Goal: Task Accomplishment & Management: Manage account settings

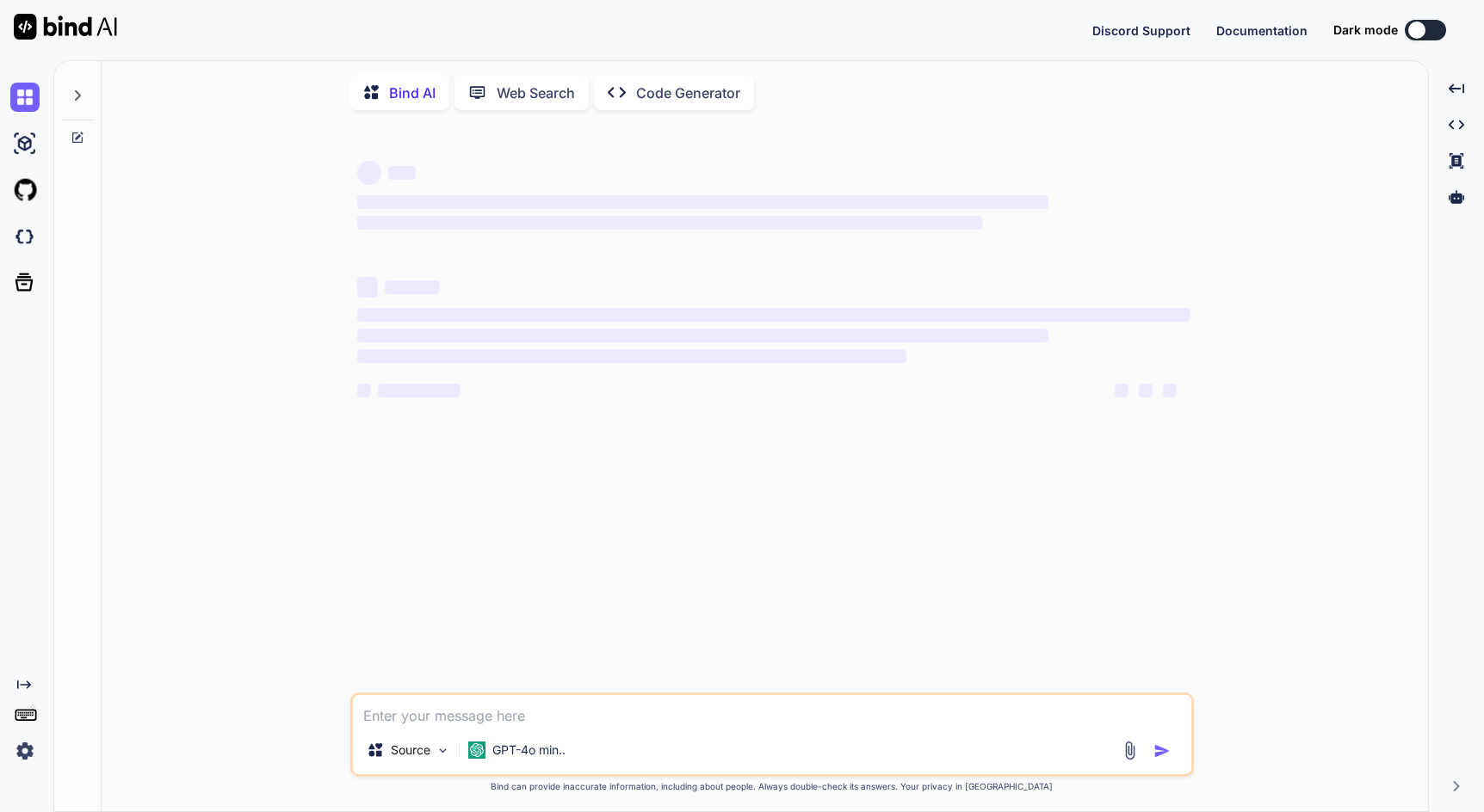
click at [25, 754] on img at bounding box center [25, 751] width 29 height 29
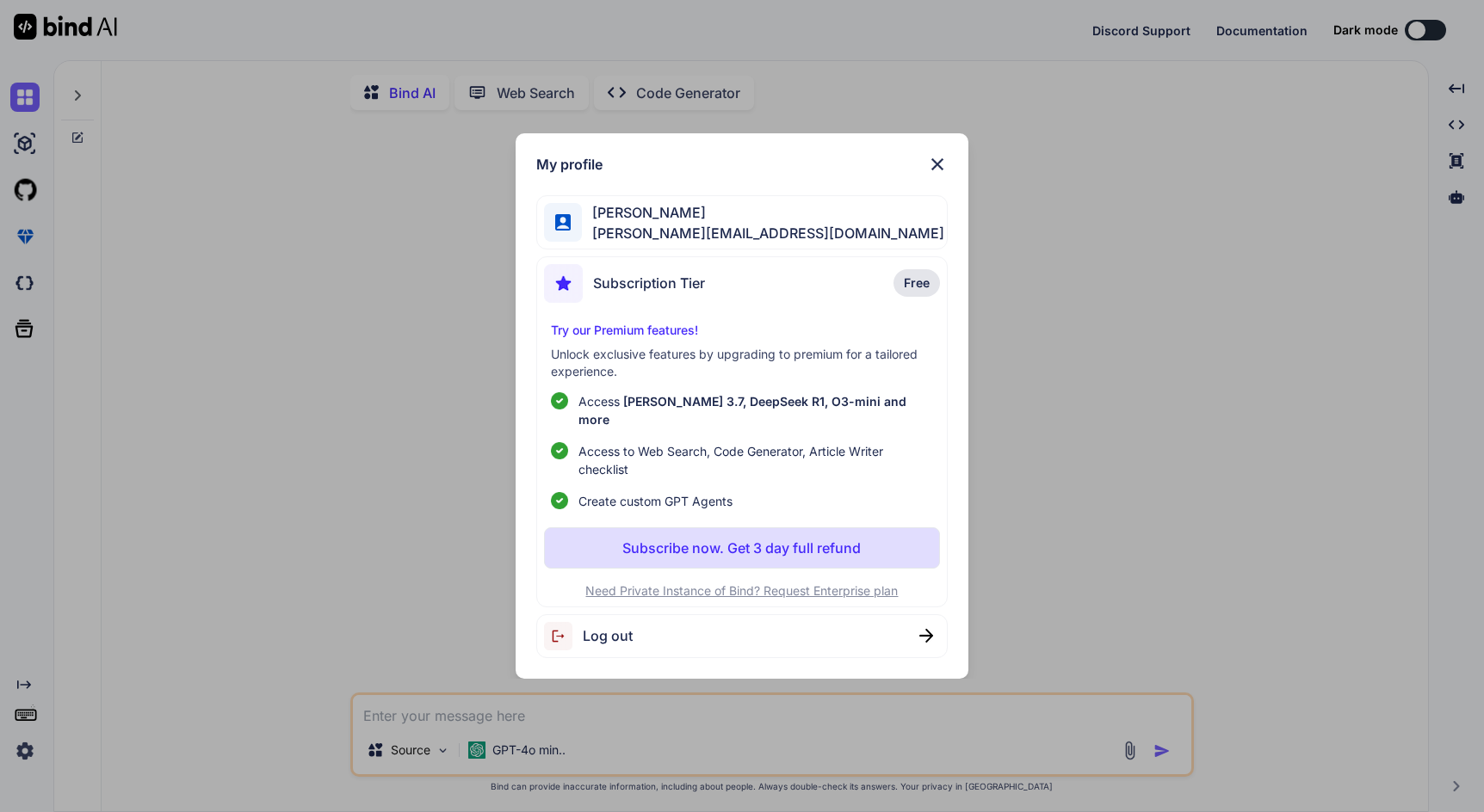
type textarea "x"
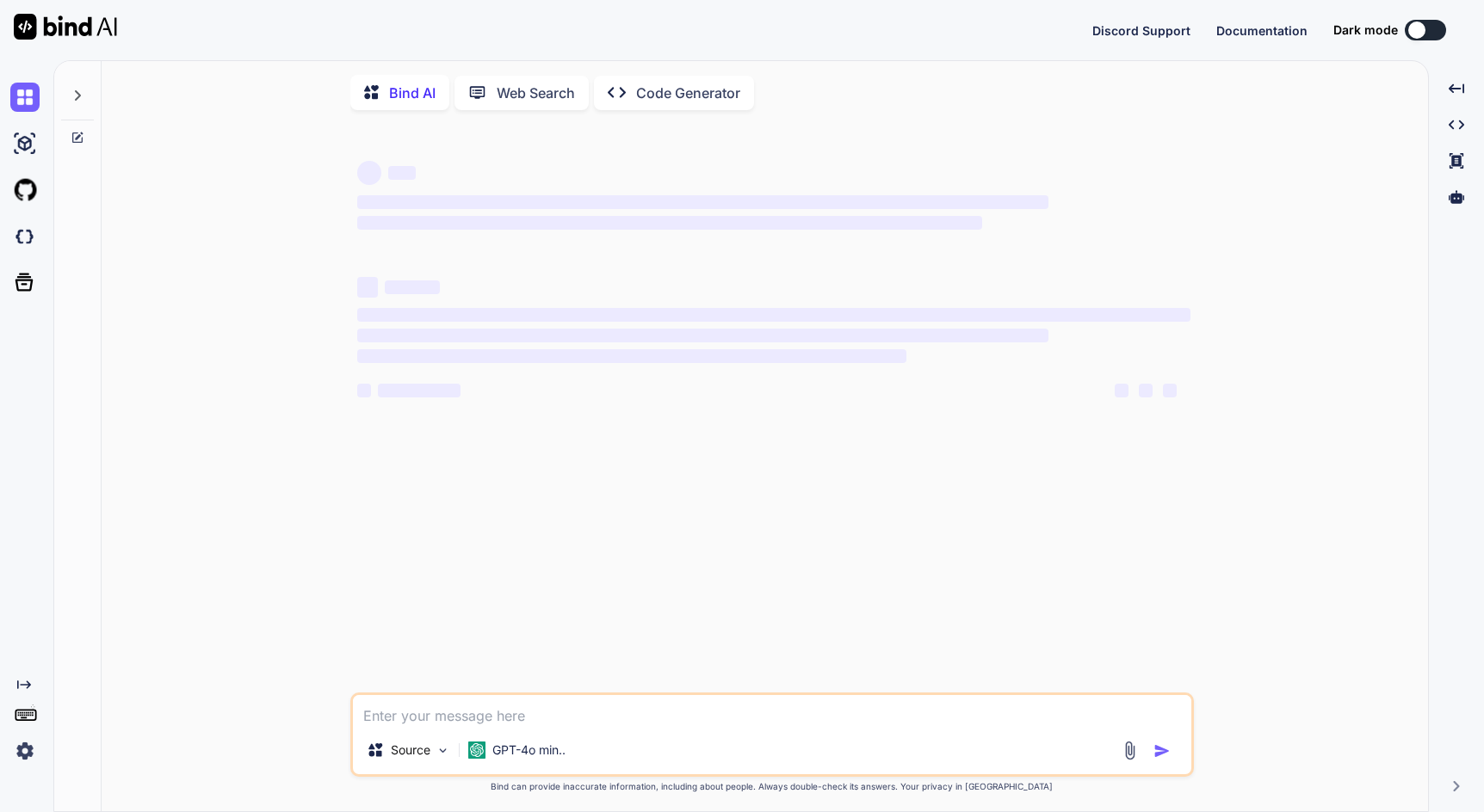
click at [625, 380] on div "‌ ‌ ‌ ‌ ‌ ‌ ‌ ‌ ‌ ‌" at bounding box center [773, 344] width 833 height 154
click at [22, 756] on img at bounding box center [25, 751] width 29 height 29
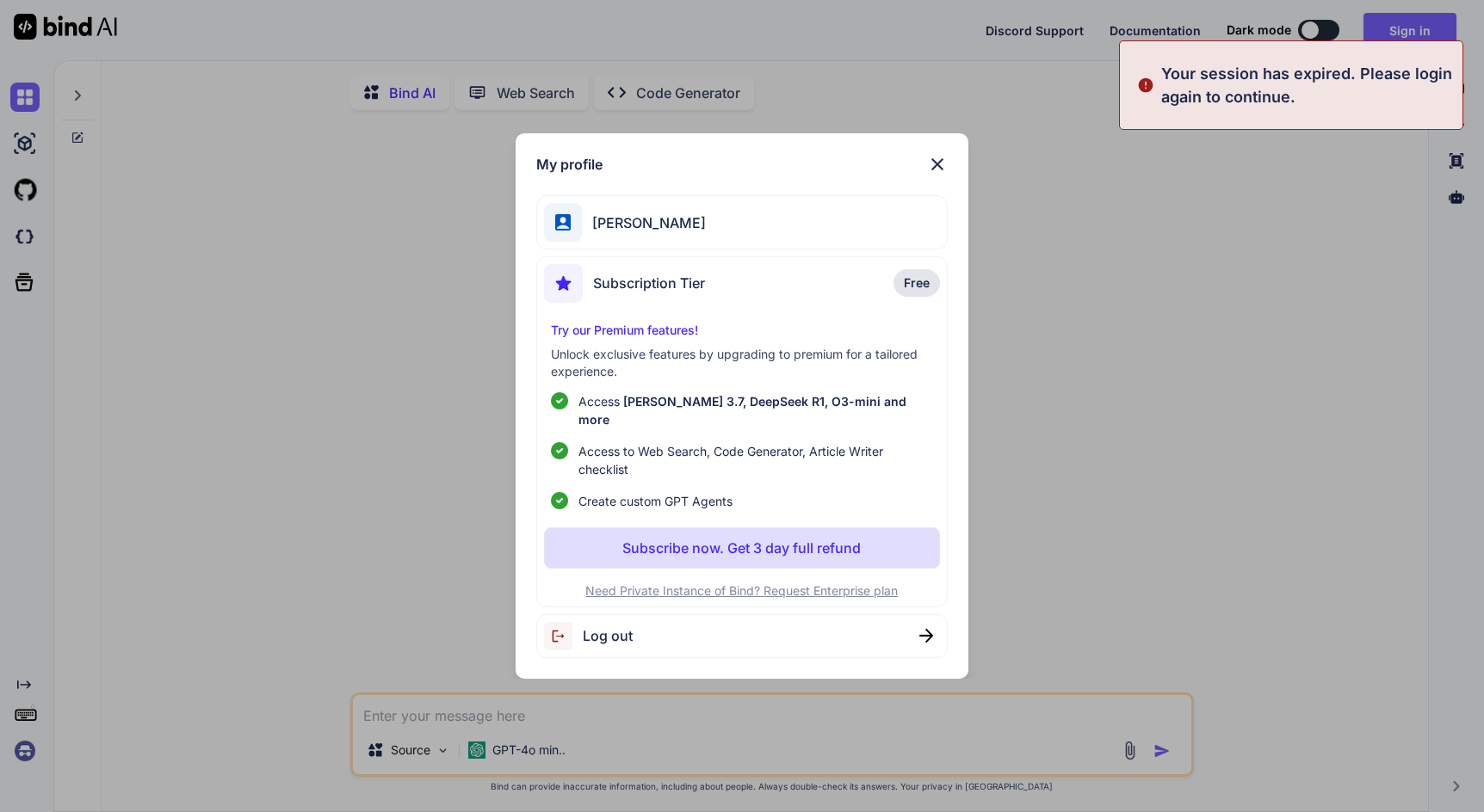
type textarea "x"
click at [1069, 251] on div "My profile [PERSON_NAME] Subscription Tier Free Try our Premium features! Unloc…" at bounding box center [742, 406] width 1484 height 812
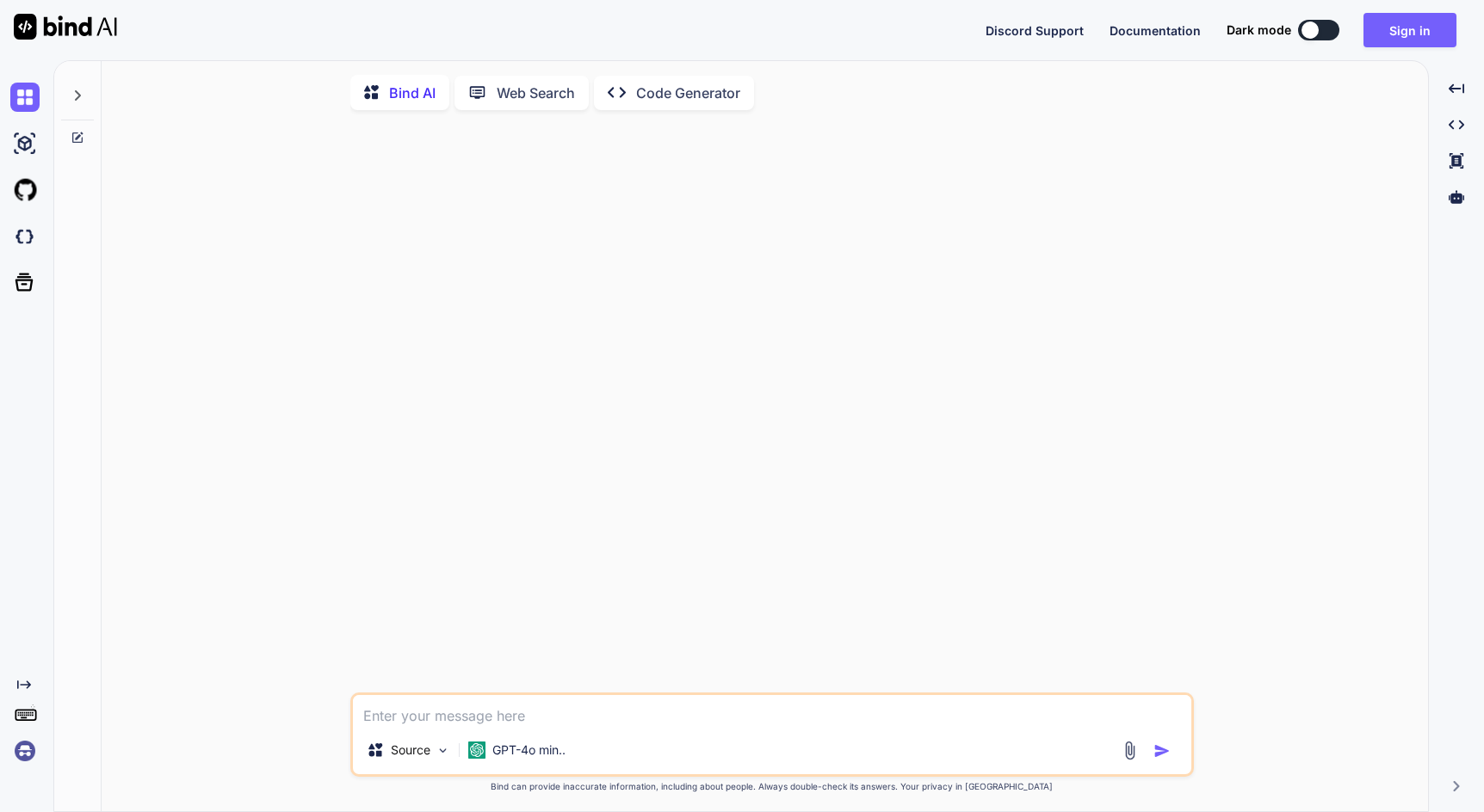
click at [27, 758] on img at bounding box center [25, 751] width 29 height 29
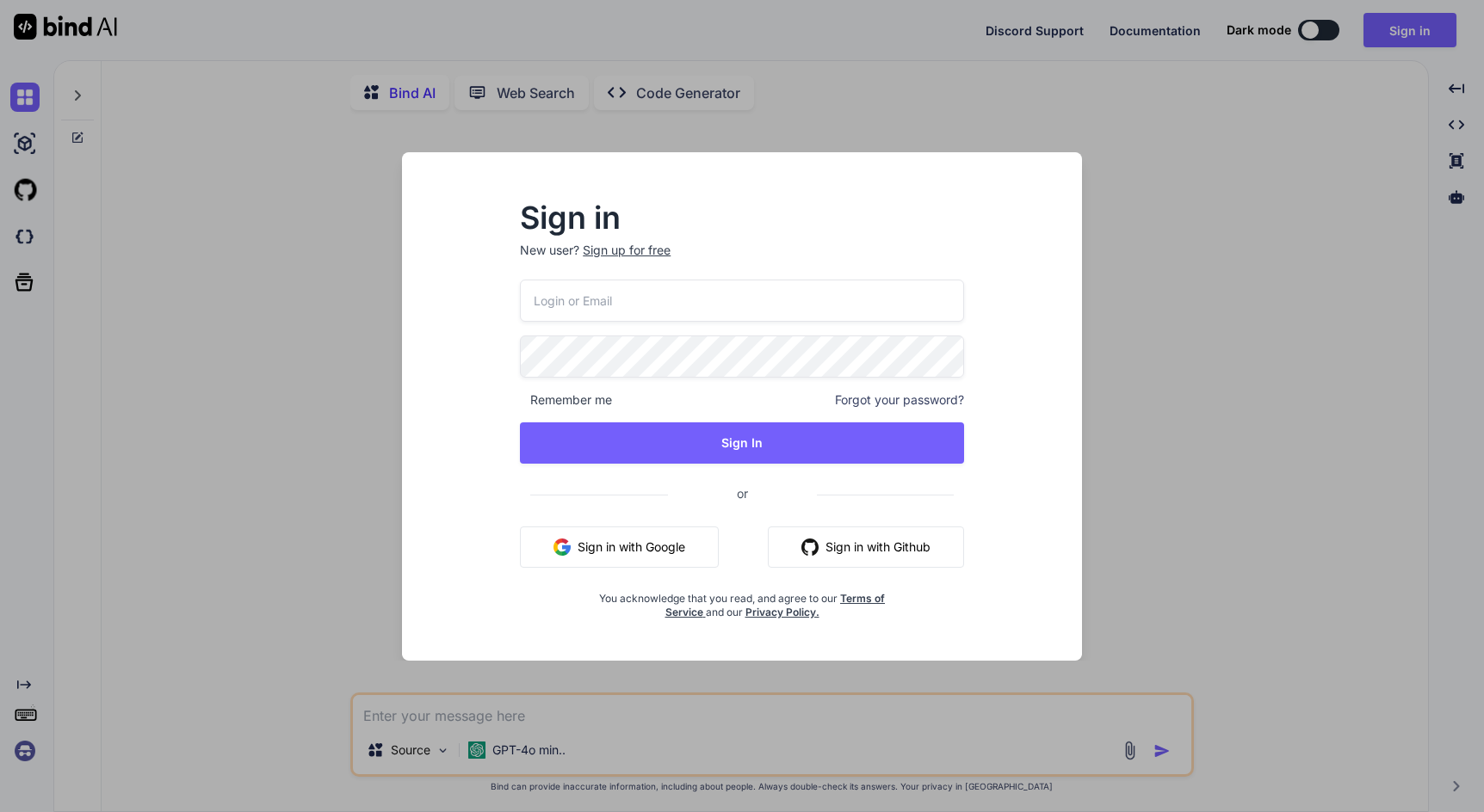
click at [632, 553] on button "Sign in with Google" at bounding box center [619, 547] width 199 height 41
click at [623, 552] on button "Sign in with Google" at bounding box center [619, 547] width 199 height 41
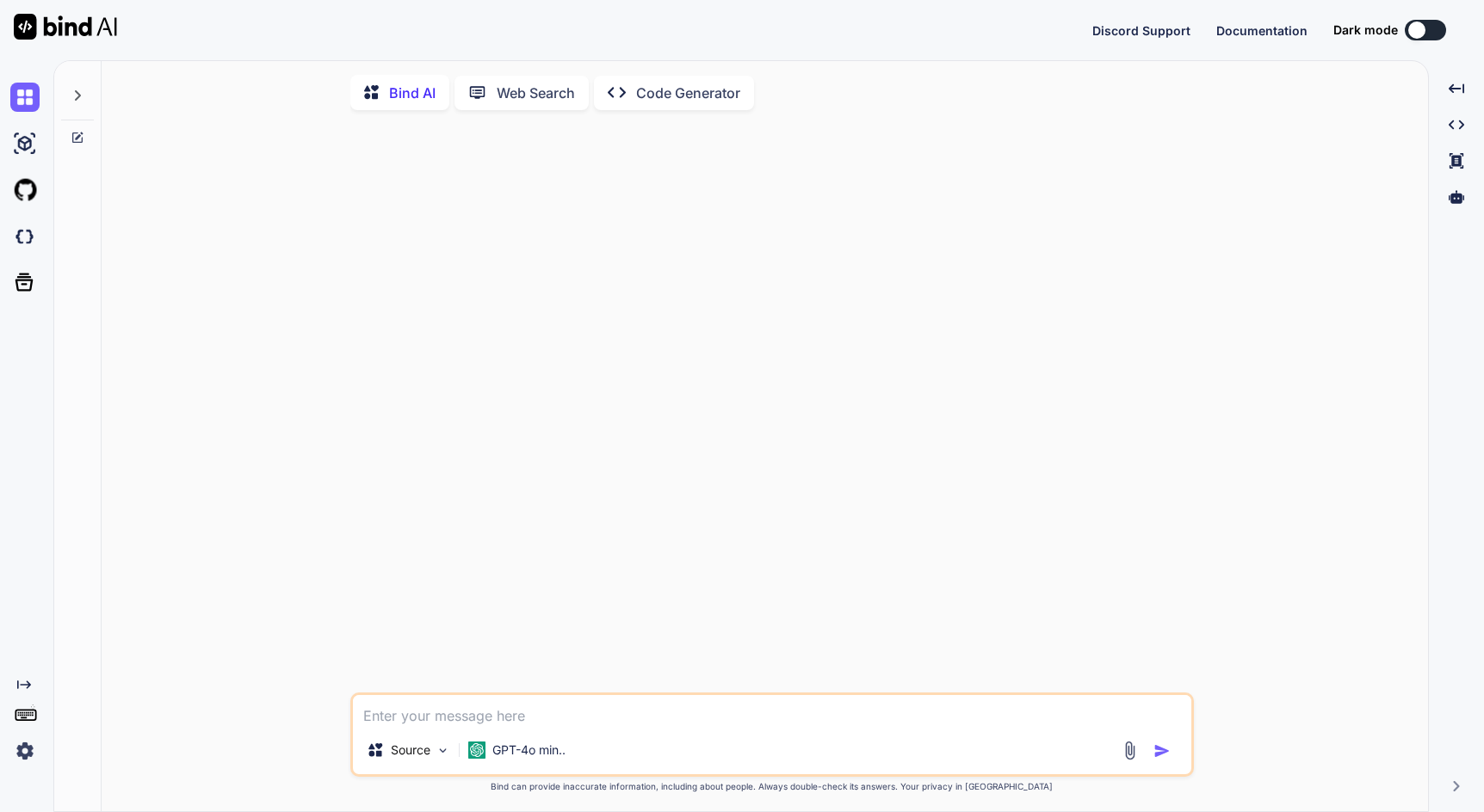
click at [27, 746] on img at bounding box center [25, 751] width 29 height 29
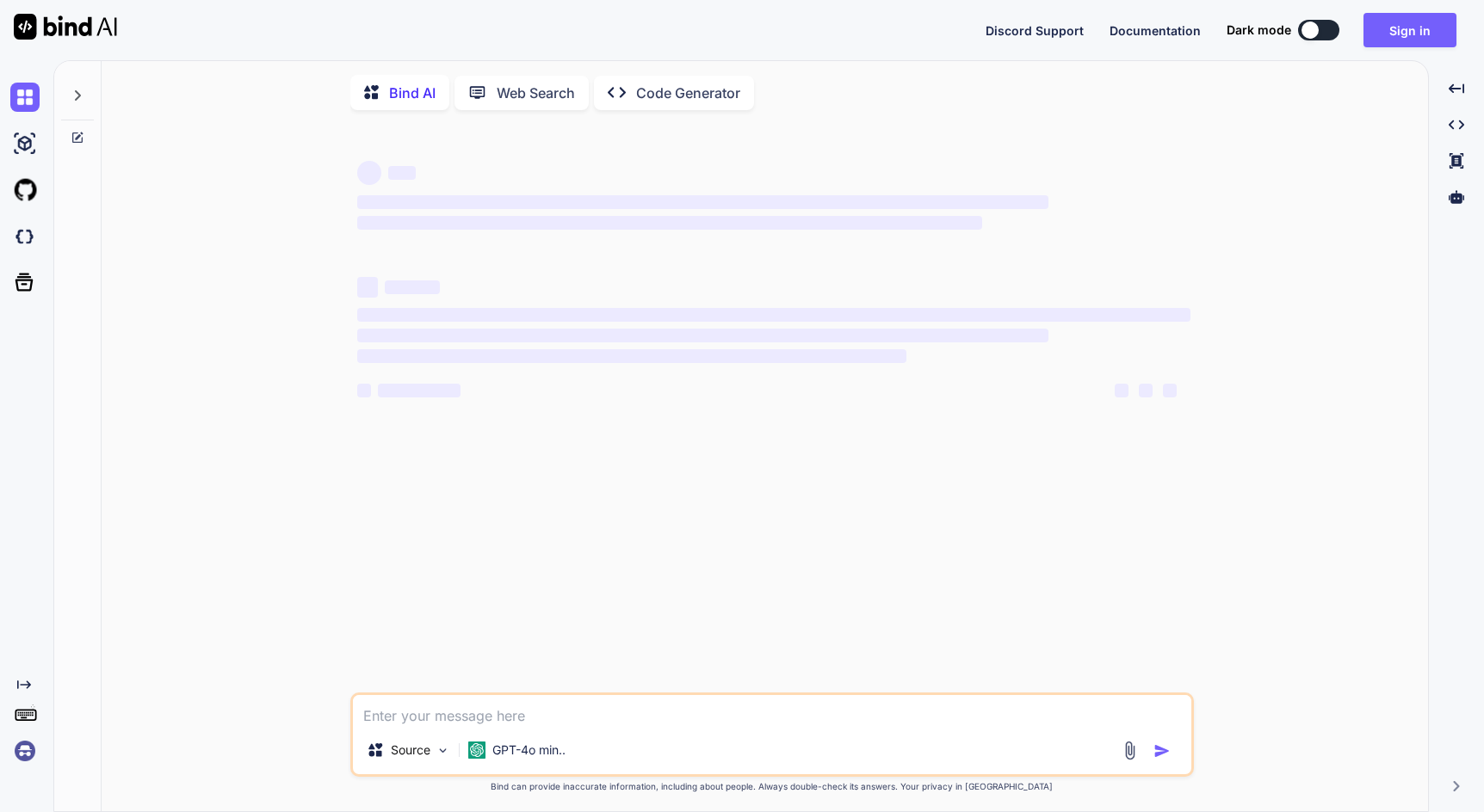
type textarea "x"
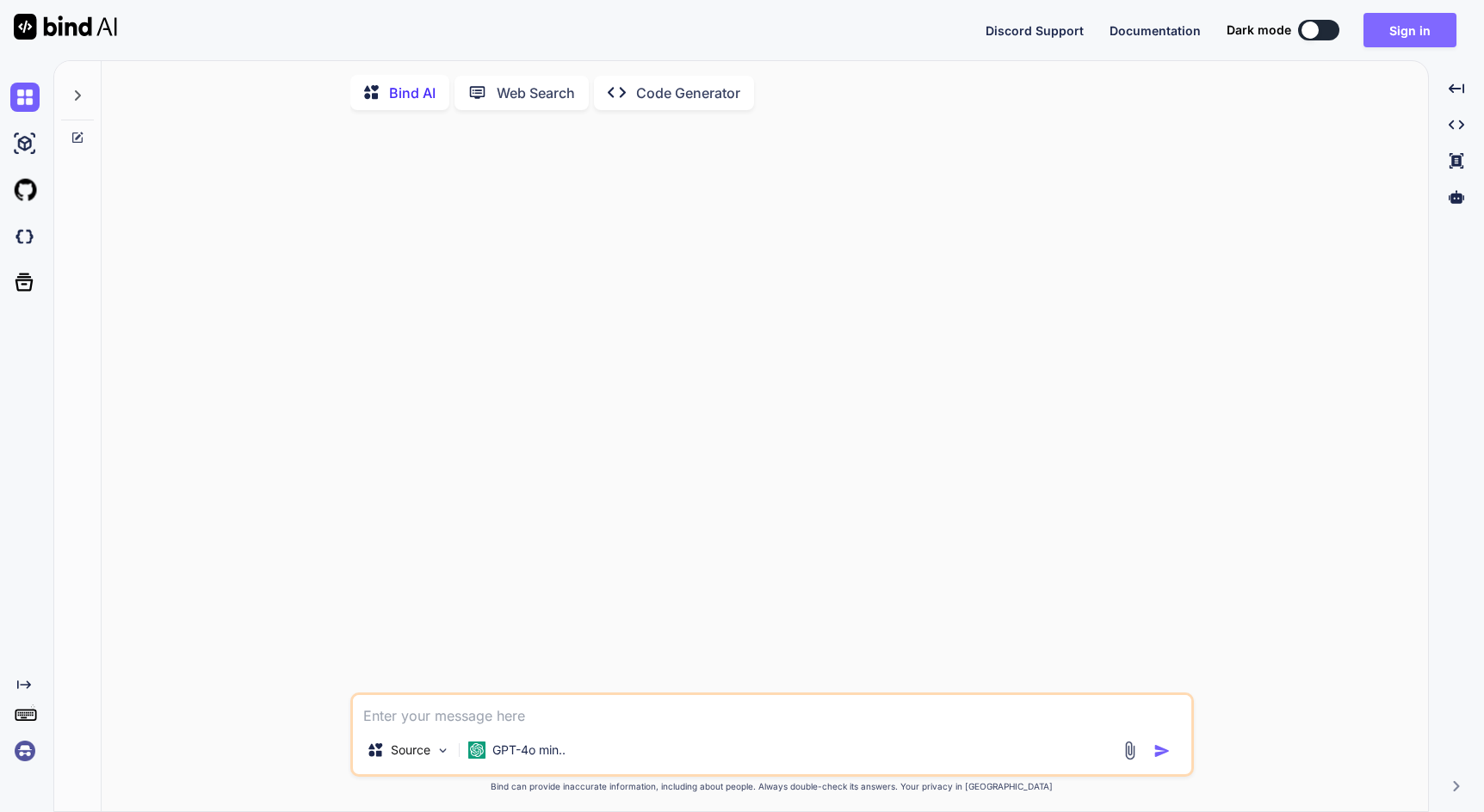
click at [1435, 41] on button "Sign in" at bounding box center [1410, 30] width 93 height 34
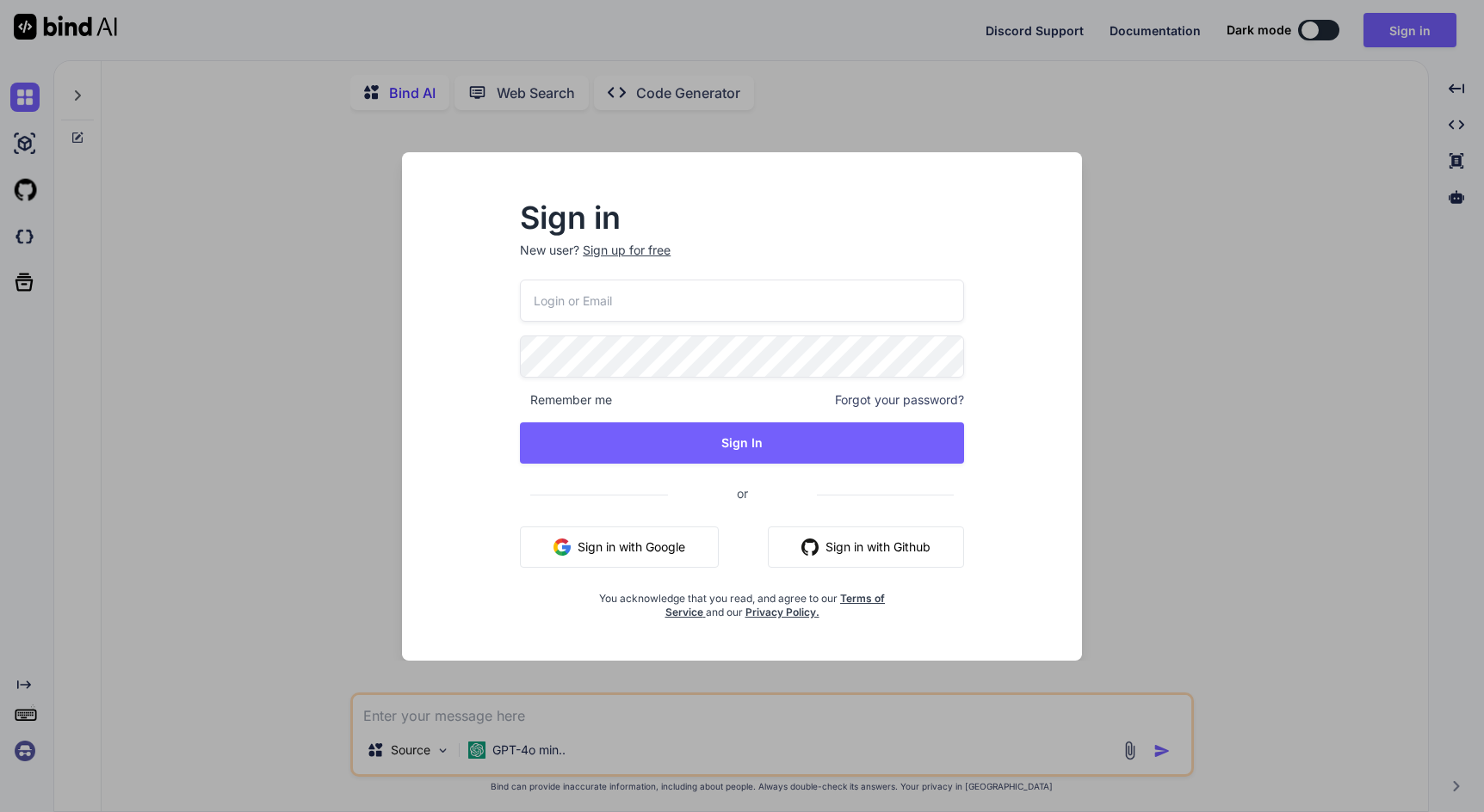
click at [679, 328] on div "Remember me Forgot your password? Sign In or Sign in with Google Sign in with G…" at bounding box center [742, 449] width 444 height 340
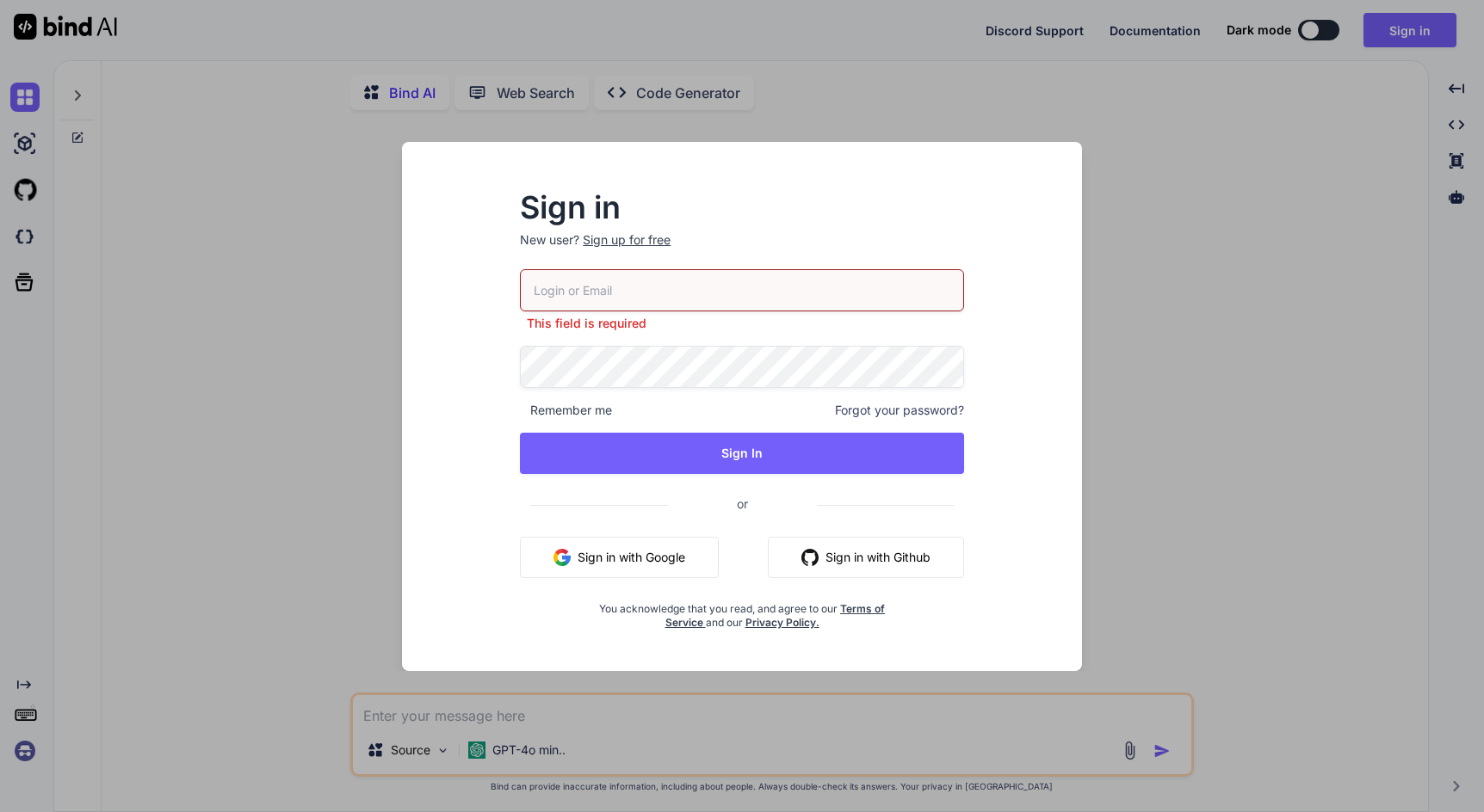
click at [440, 501] on div "Sign in New user? Sign up for free This field is required Remember me Forgot yo…" at bounding box center [742, 422] width 653 height 498
click at [569, 560] on img "button" at bounding box center [562, 558] width 17 height 17
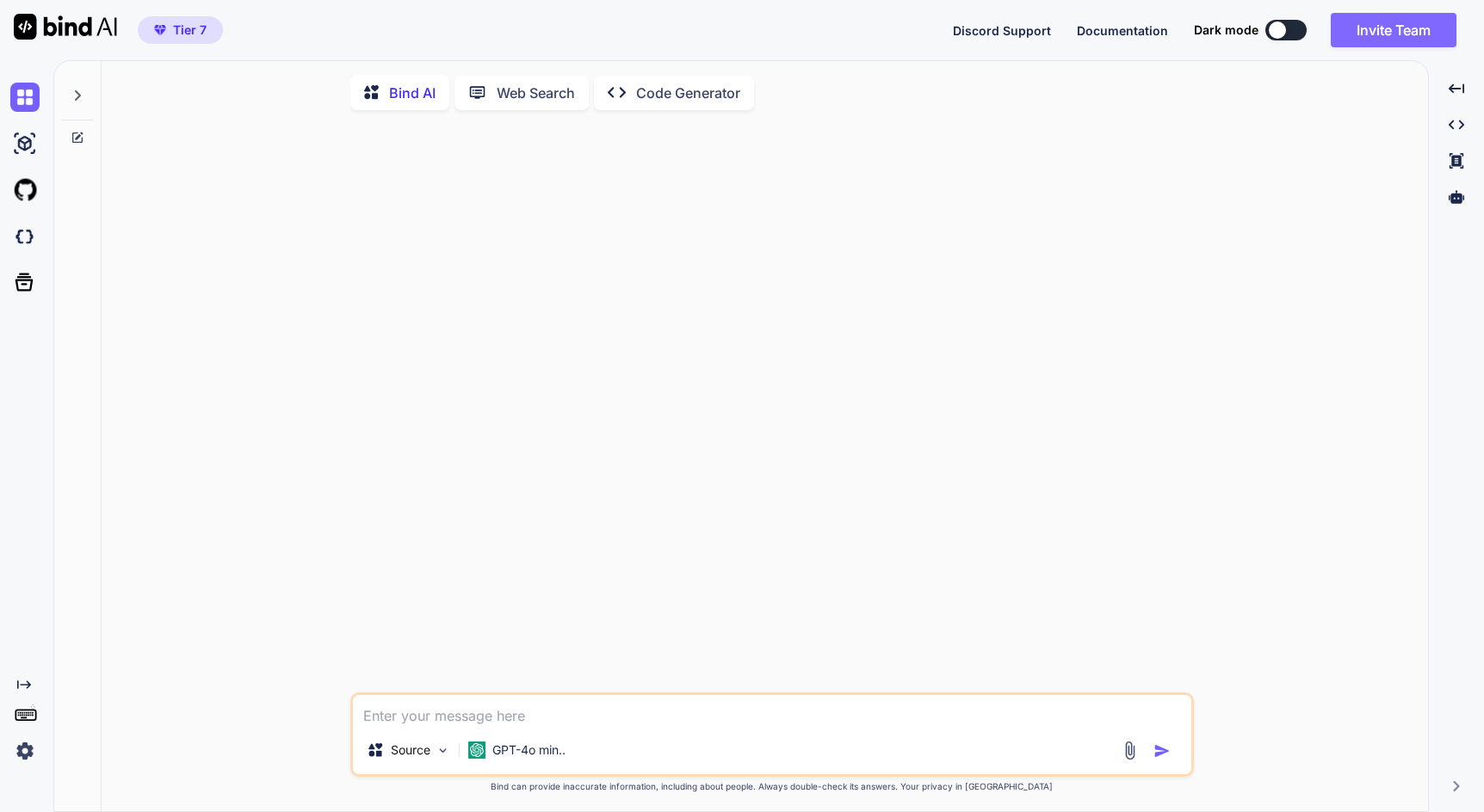
click at [1366, 36] on button "Invite Team" at bounding box center [1393, 30] width 126 height 34
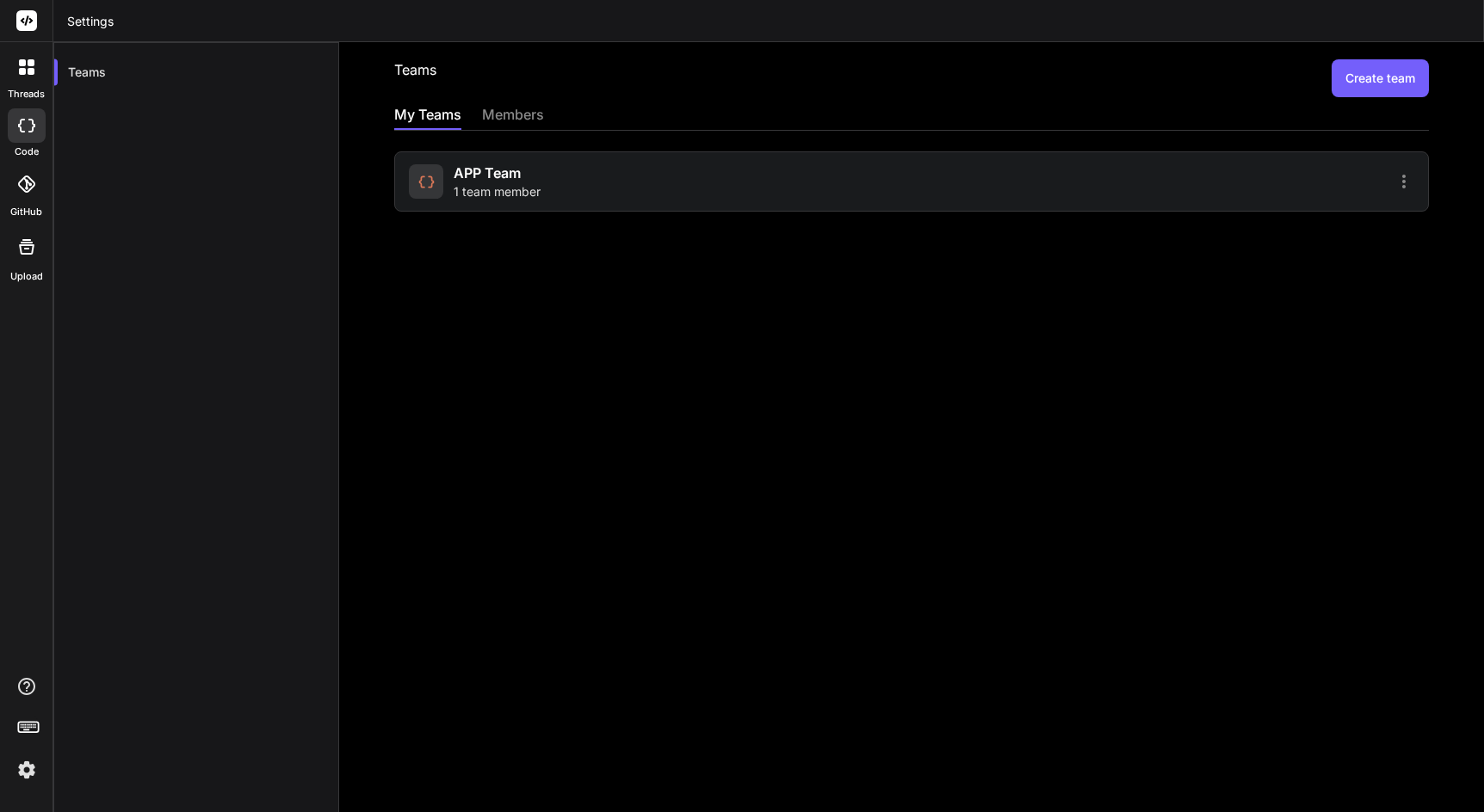
click at [1381, 77] on button "Create team" at bounding box center [1380, 78] width 97 height 38
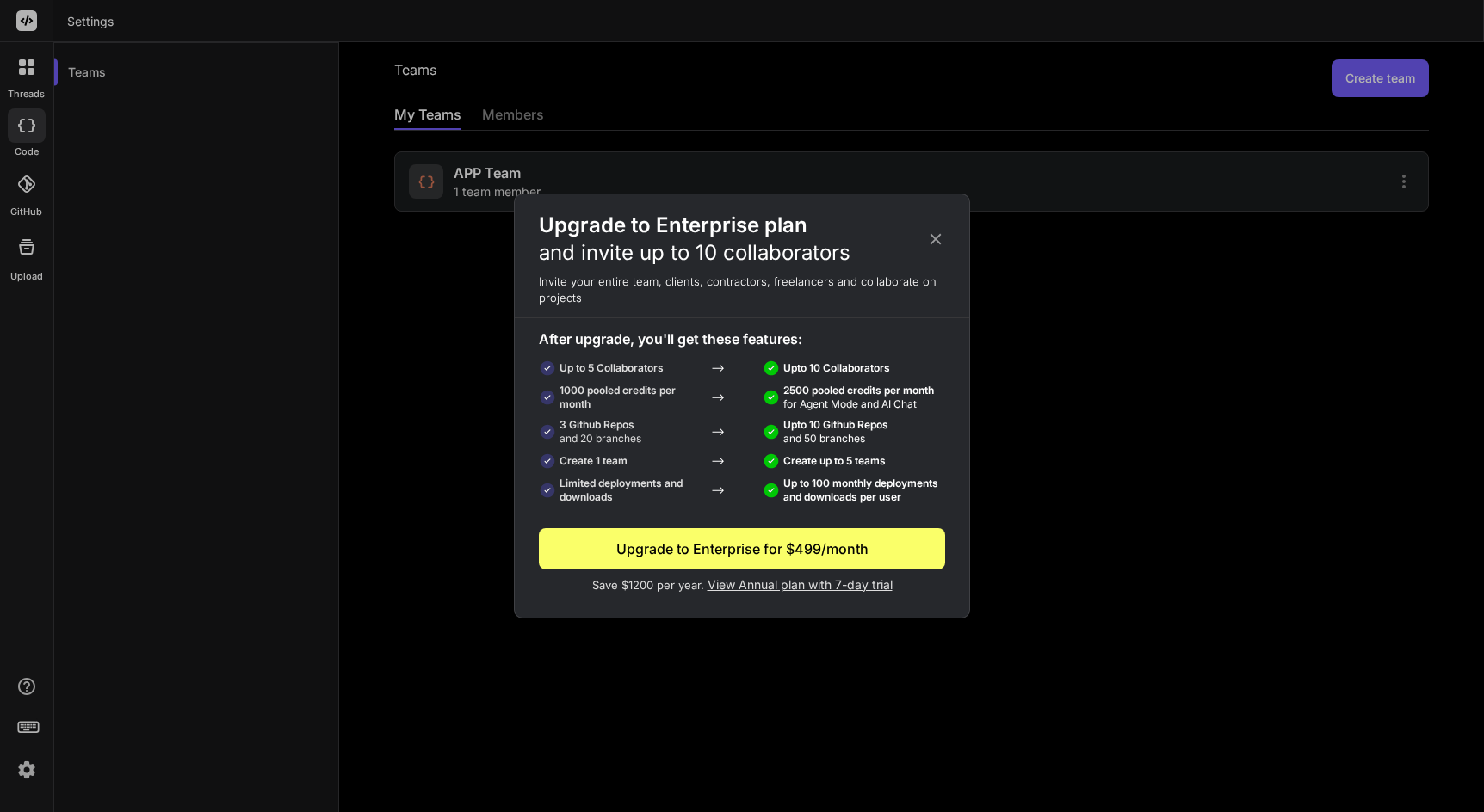
click at [934, 240] on icon at bounding box center [936, 239] width 19 height 19
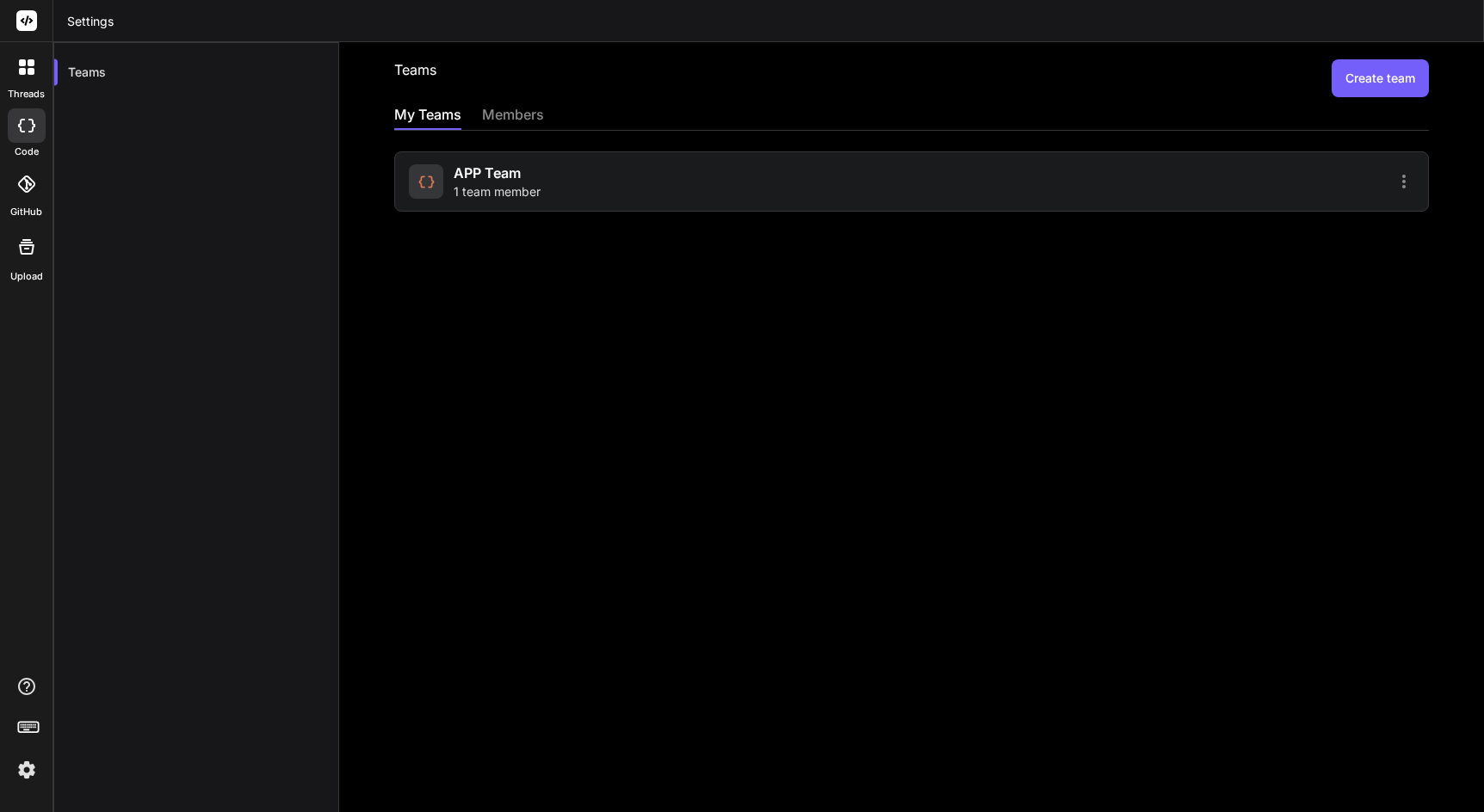
click at [511, 116] on div "members" at bounding box center [513, 116] width 62 height 24
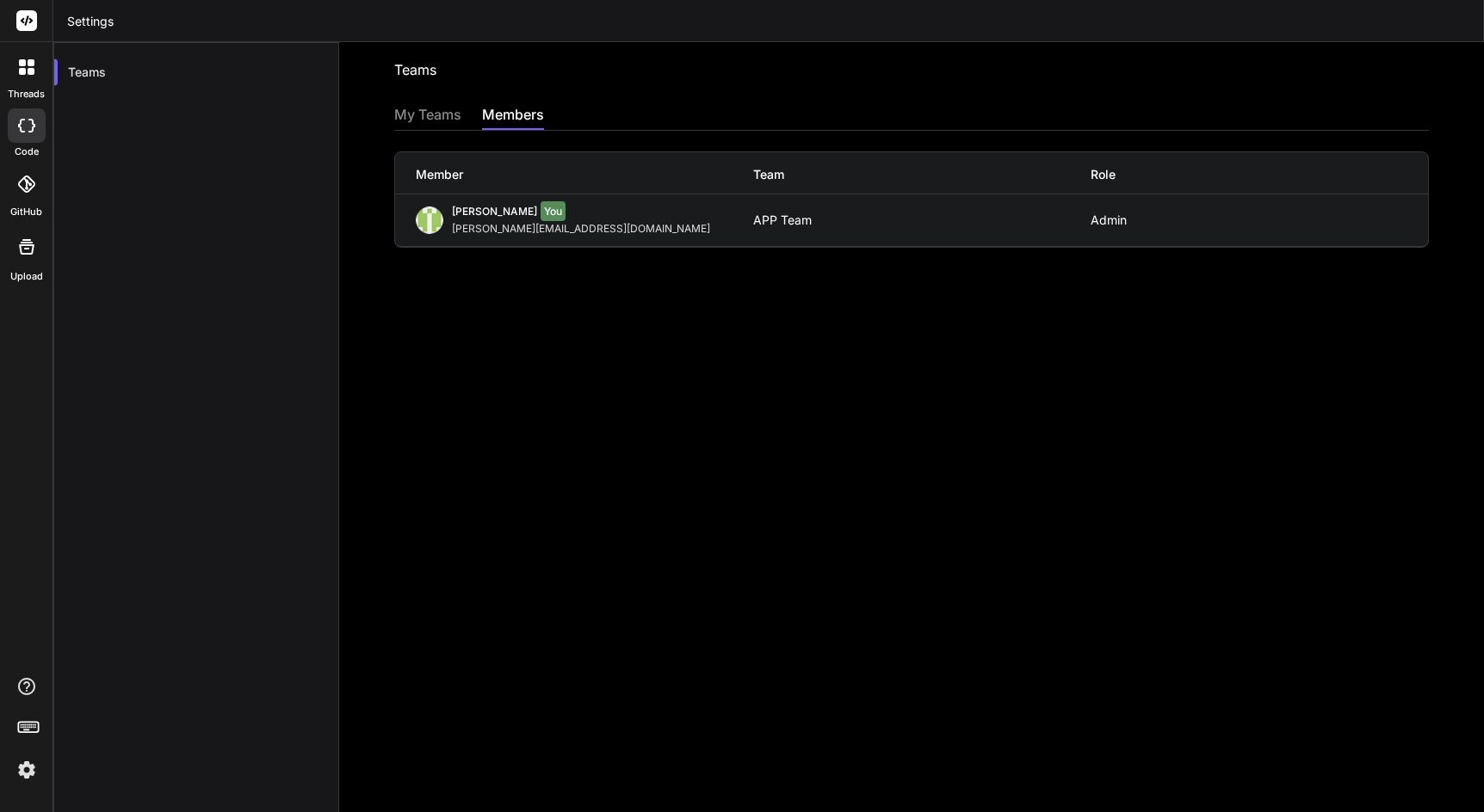
click at [617, 347] on div "Teams Invite into a team My Teams members Member Team Role Kay Jaeger You jaege…" at bounding box center [911, 427] width 1145 height 770
click at [402, 116] on div "My Teams" at bounding box center [428, 116] width 67 height 24
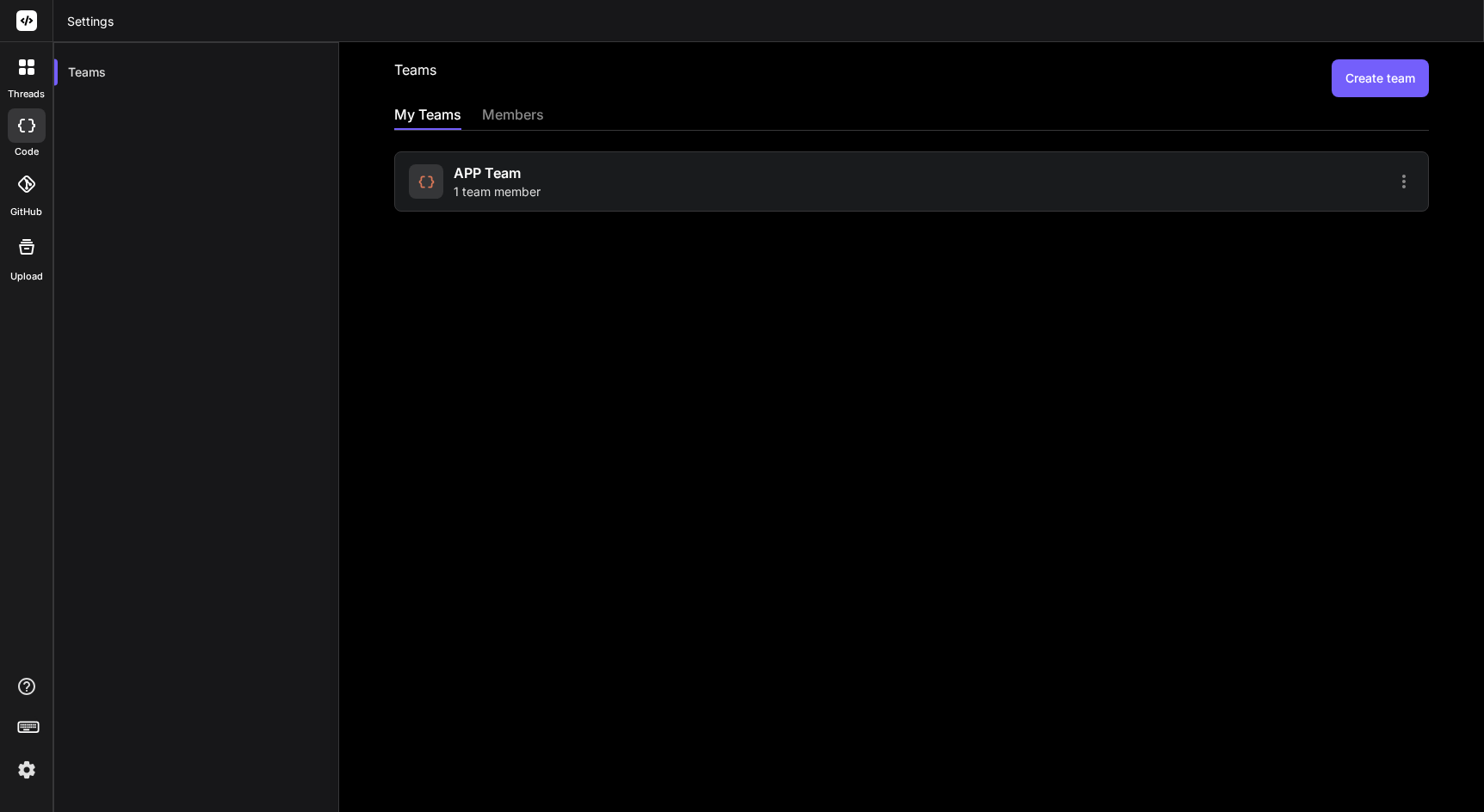
click at [28, 767] on img at bounding box center [27, 770] width 29 height 29
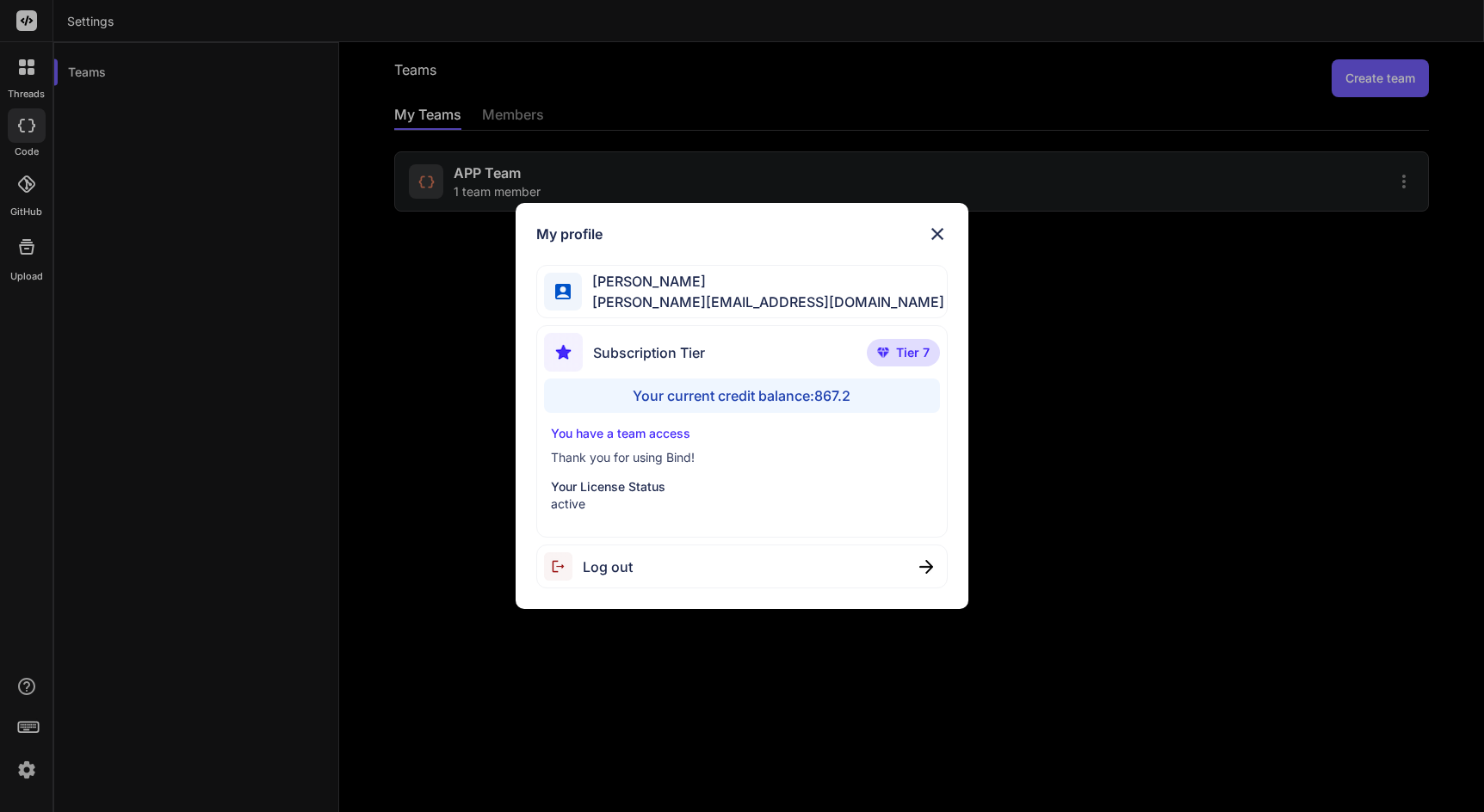
click at [942, 231] on img at bounding box center [937, 234] width 21 height 21
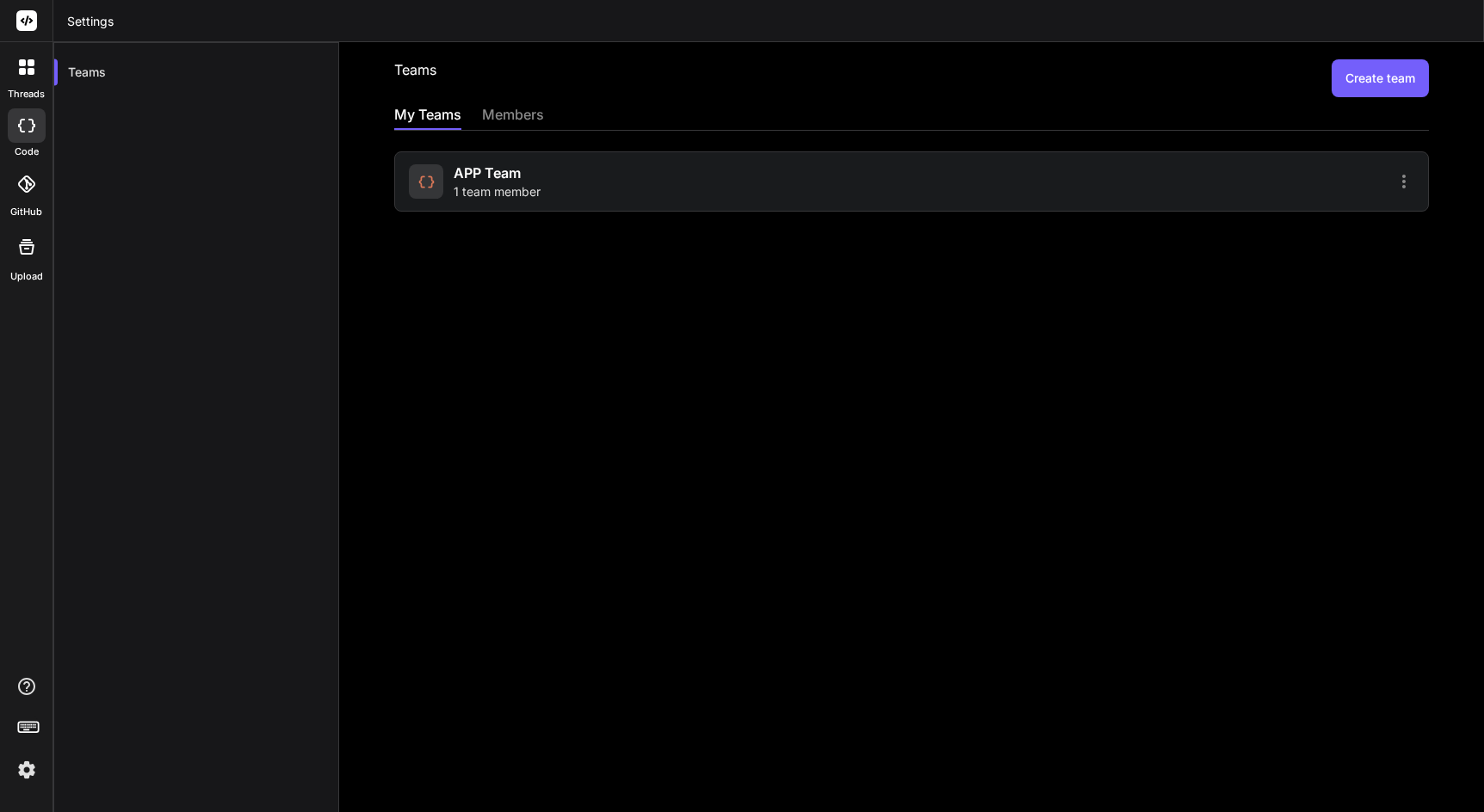
click at [1429, 66] on div "Teams Create team My Teams members APP Team 1 team member" at bounding box center [911, 427] width 1145 height 770
click at [1397, 73] on button "Create team" at bounding box center [1380, 78] width 97 height 38
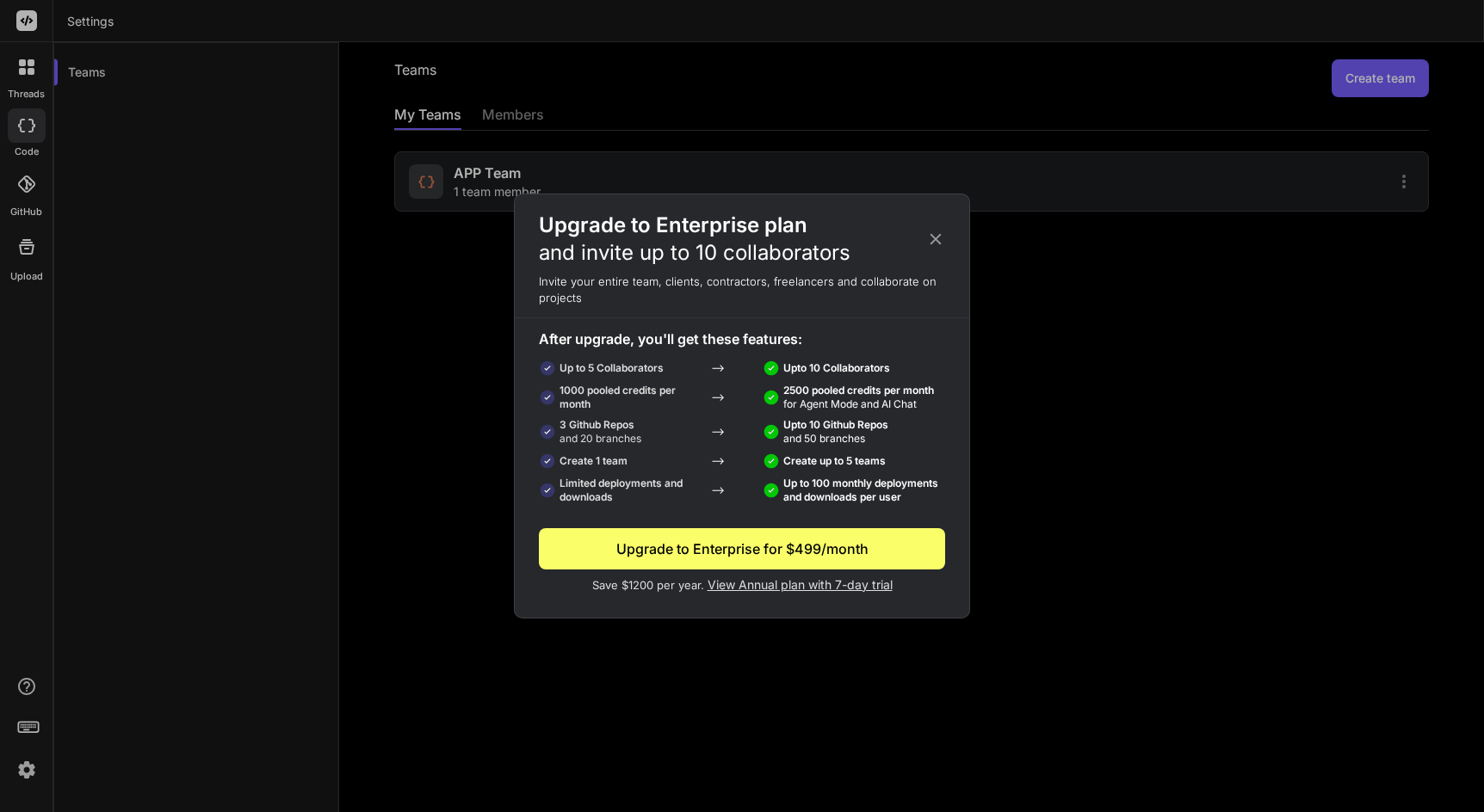
click at [936, 242] on icon at bounding box center [936, 239] width 19 height 19
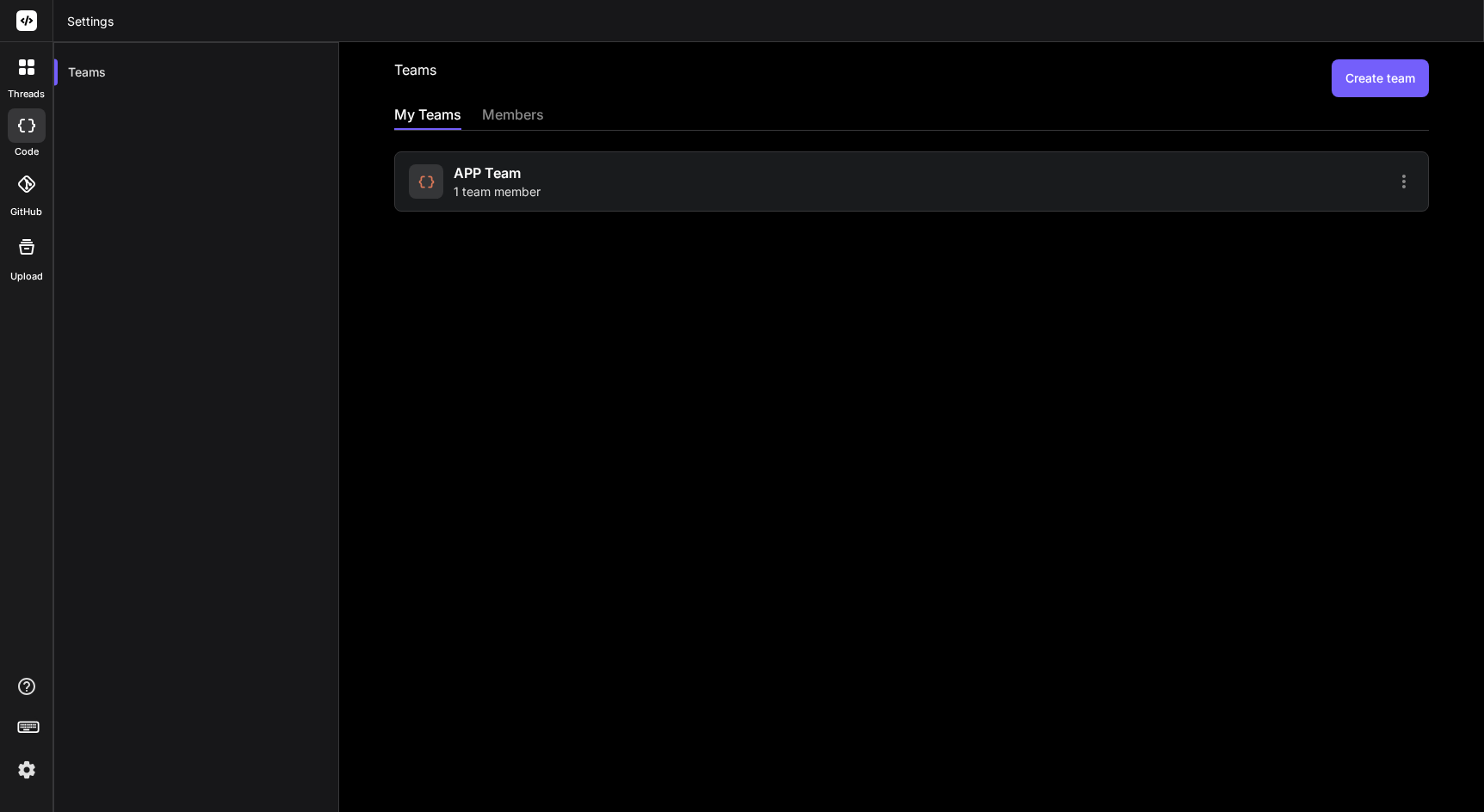
click at [733, 191] on div "APP Team 1 team member" at bounding box center [657, 182] width 498 height 38
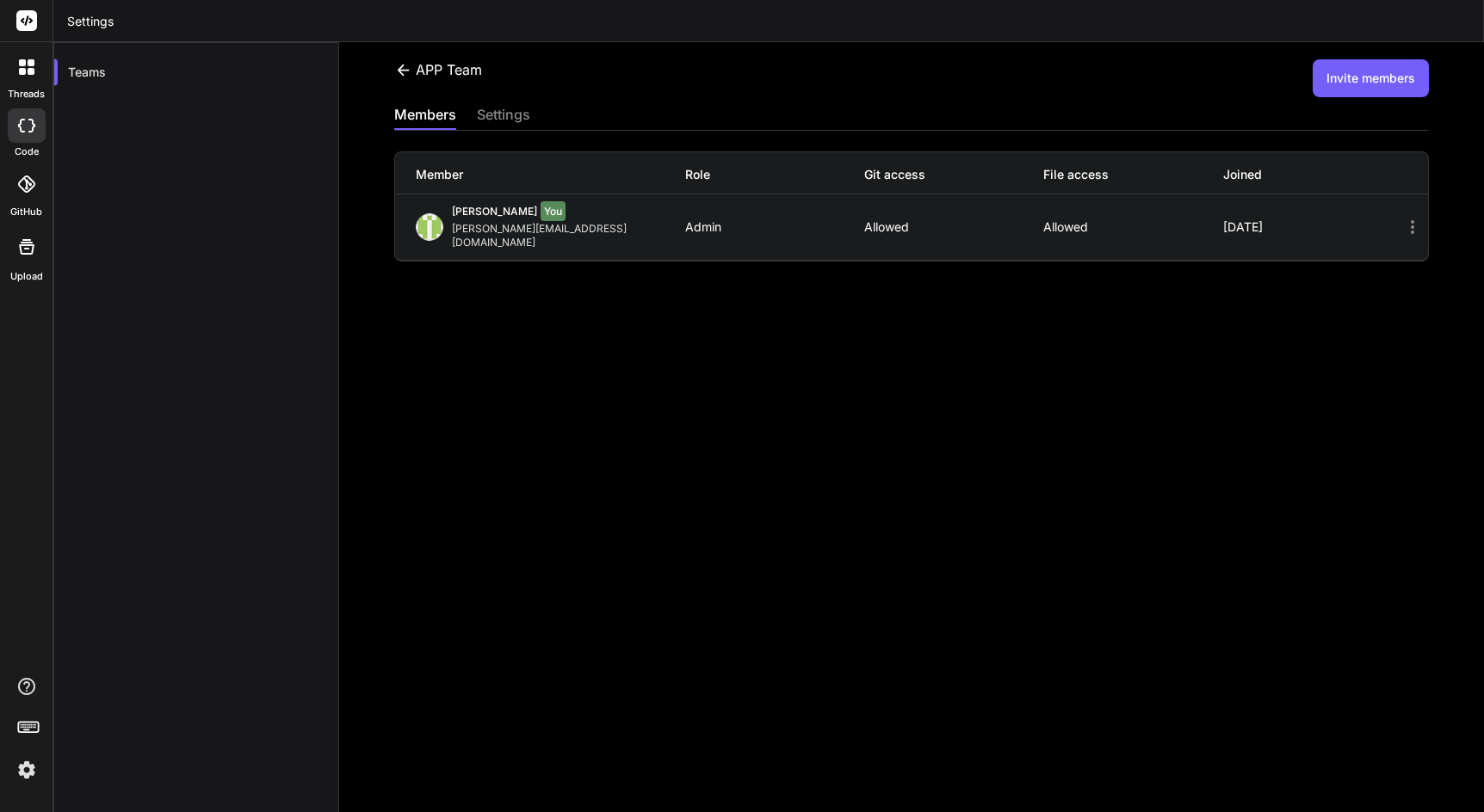
click at [1342, 81] on button "Invite members" at bounding box center [1370, 78] width 116 height 38
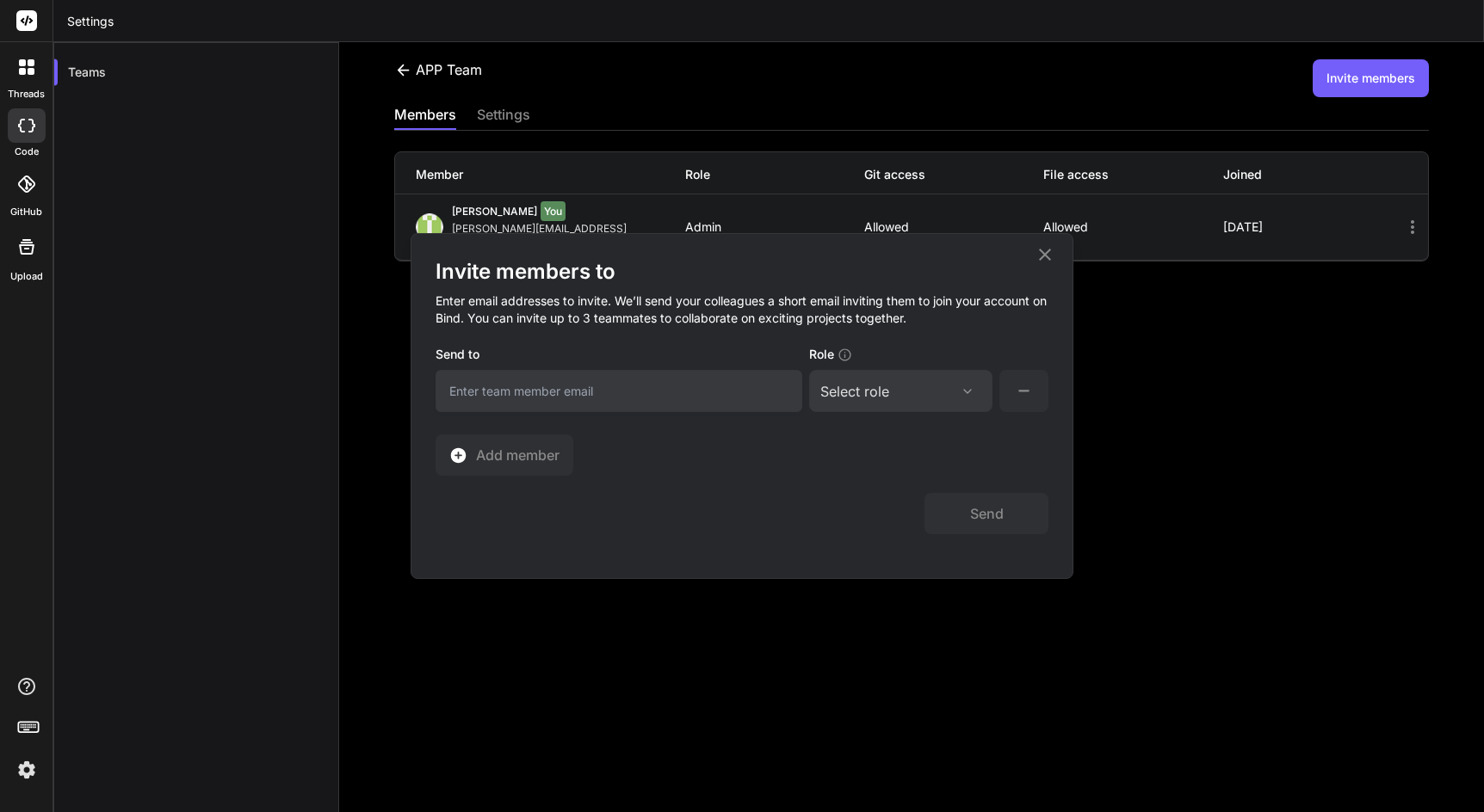
click at [543, 399] on input "email" at bounding box center [618, 390] width 366 height 42
type input "jaeger.kontakt@gmail.com"
click at [892, 397] on div "Select role" at bounding box center [900, 391] width 161 height 21
click at [899, 528] on div "Member" at bounding box center [900, 536] width 180 height 32
click at [1029, 398] on icon at bounding box center [1024, 390] width 22 height 22
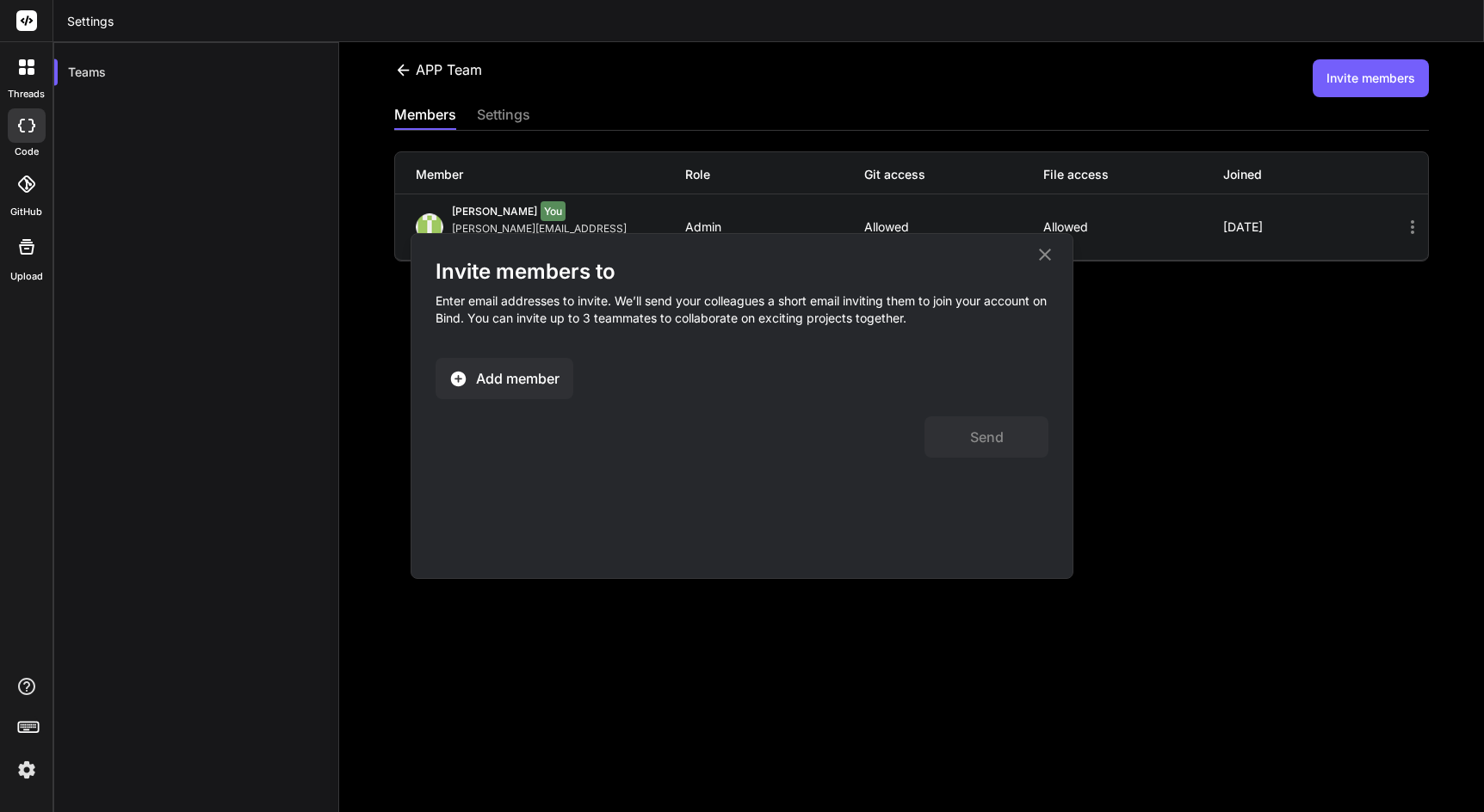
click at [520, 390] on button "Add member" at bounding box center [504, 378] width 138 height 41
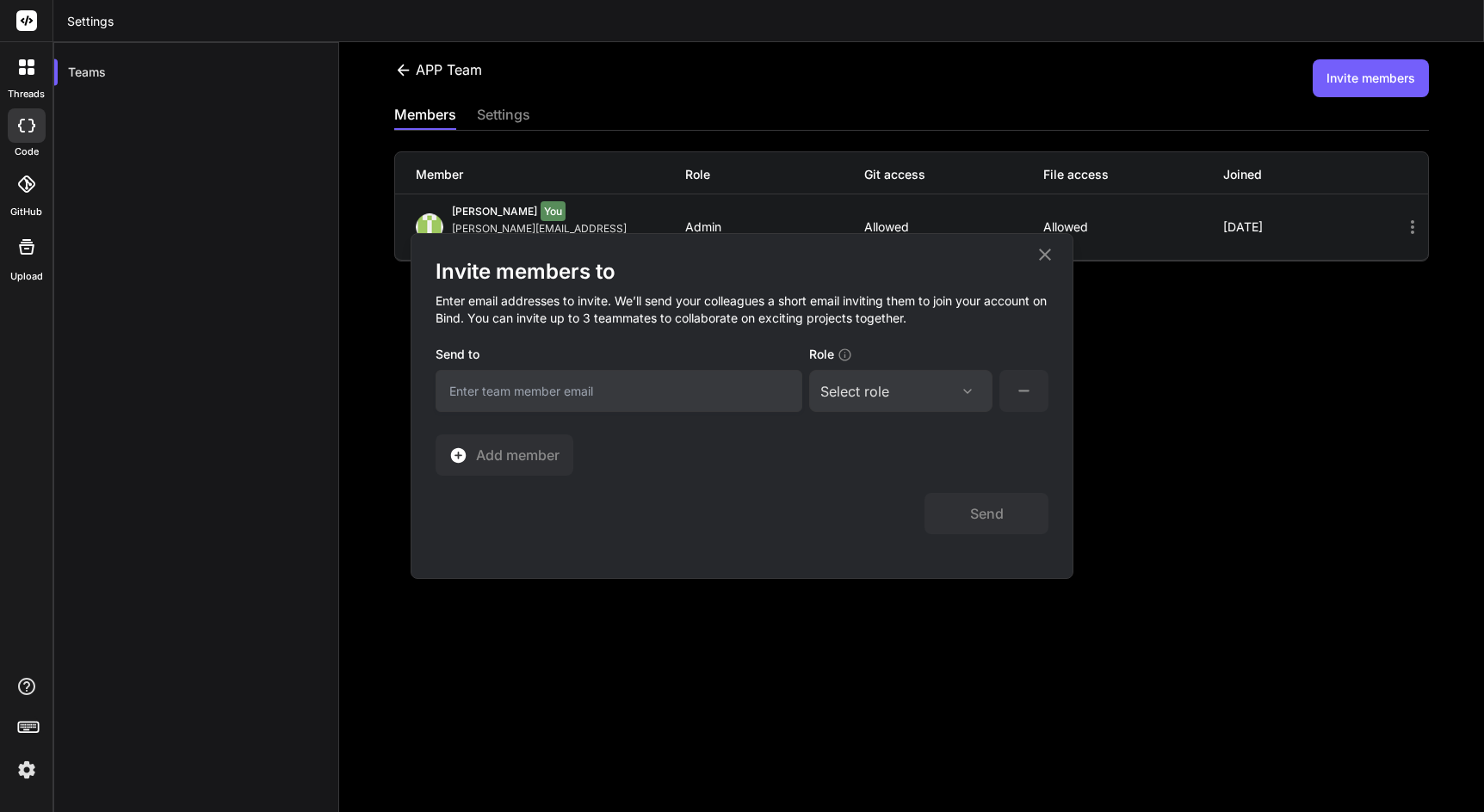
click at [604, 390] on input "email" at bounding box center [618, 390] width 366 height 42
type input "jaeger.kontakt@gmail.com"
click at [882, 403] on div "Select role Assign Role Admin Collaborator Member" at bounding box center [900, 390] width 184 height 42
click at [892, 397] on div "Select role" at bounding box center [900, 391] width 161 height 21
click at [860, 535] on div "Member" at bounding box center [869, 537] width 47 height 17
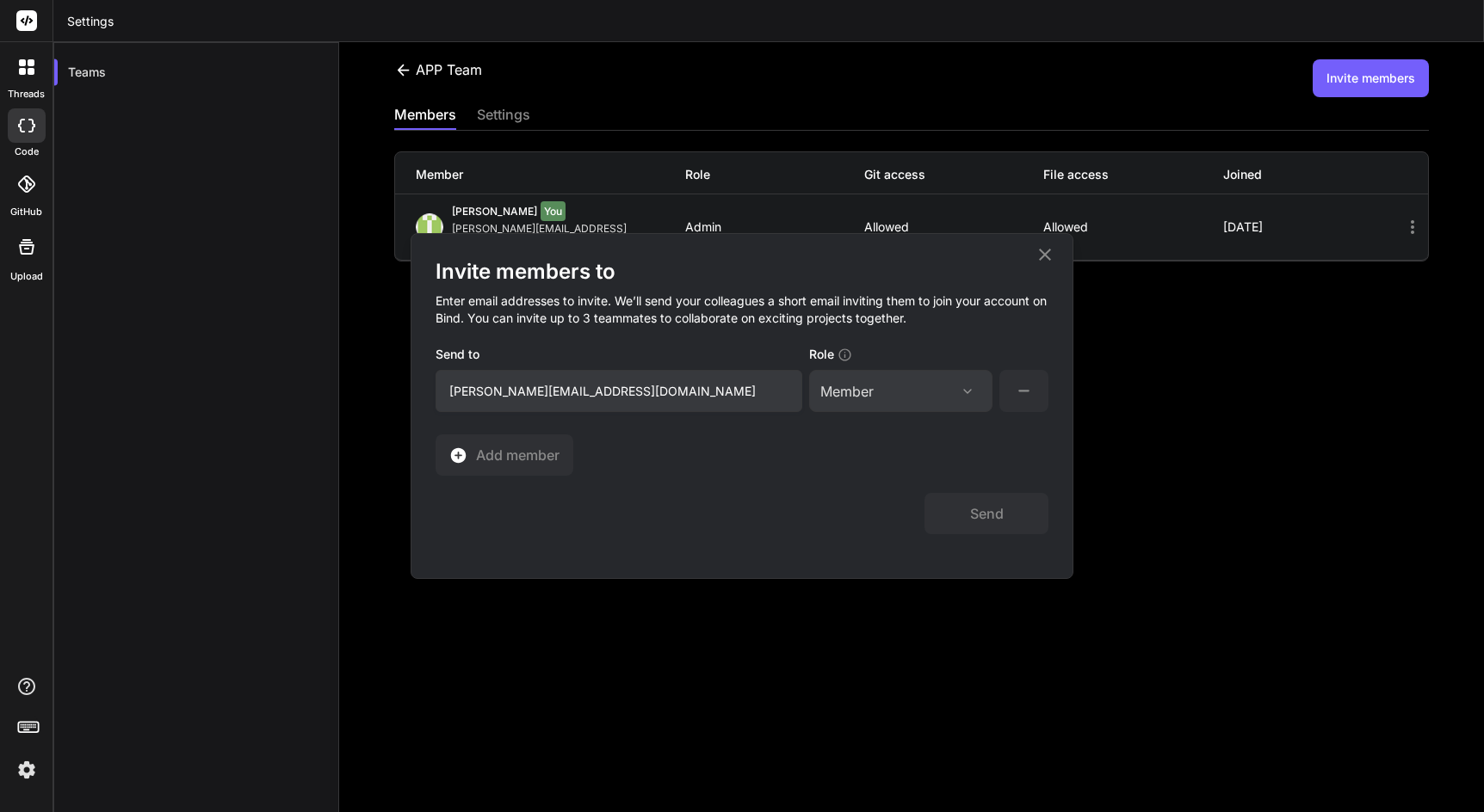
click at [749, 476] on div "Send" at bounding box center [742, 505] width 613 height 59
click at [971, 512] on button "Send" at bounding box center [986, 514] width 124 height 41
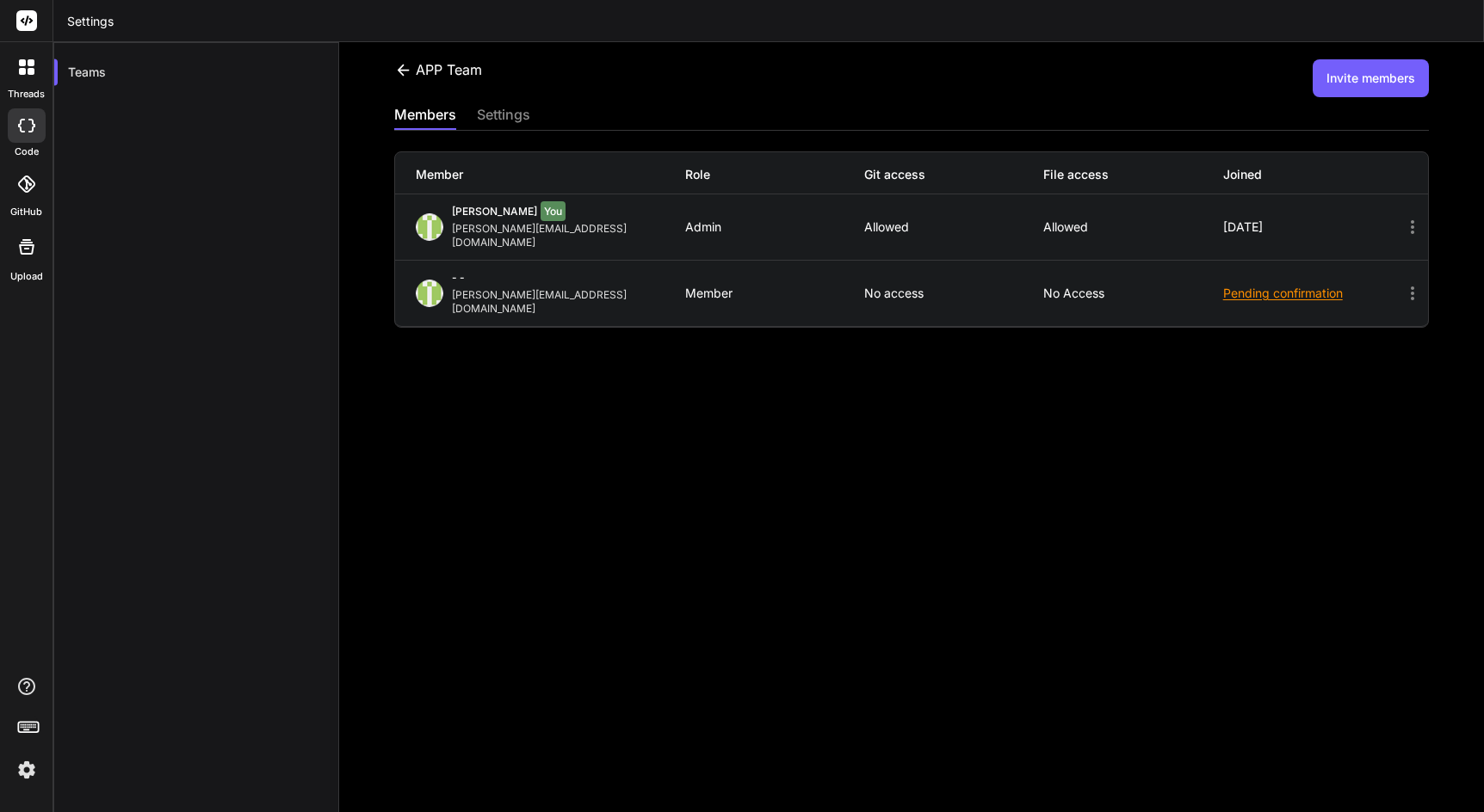
click at [1408, 283] on icon at bounding box center [1412, 293] width 21 height 21
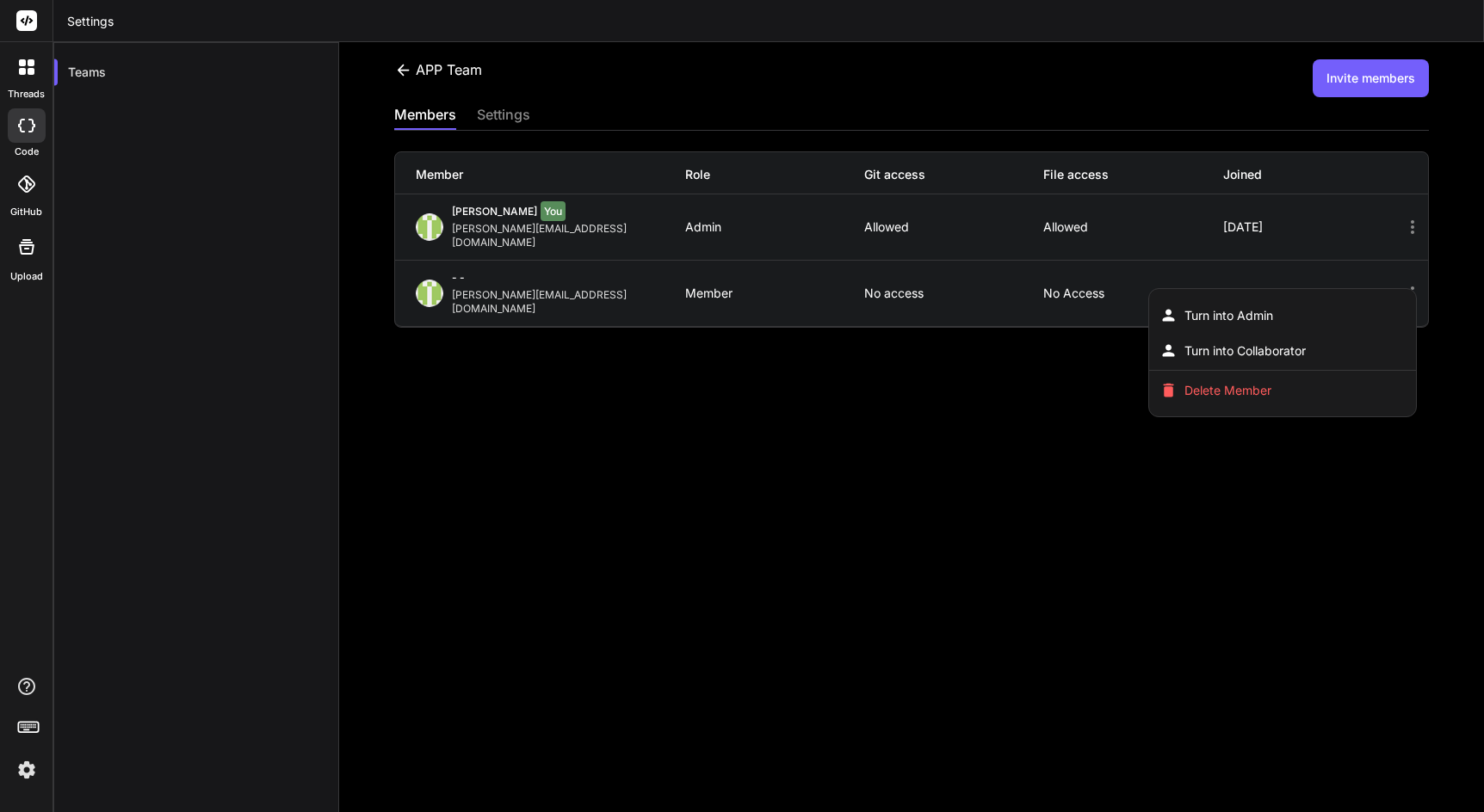
click at [1269, 458] on div at bounding box center [742, 406] width 1484 height 812
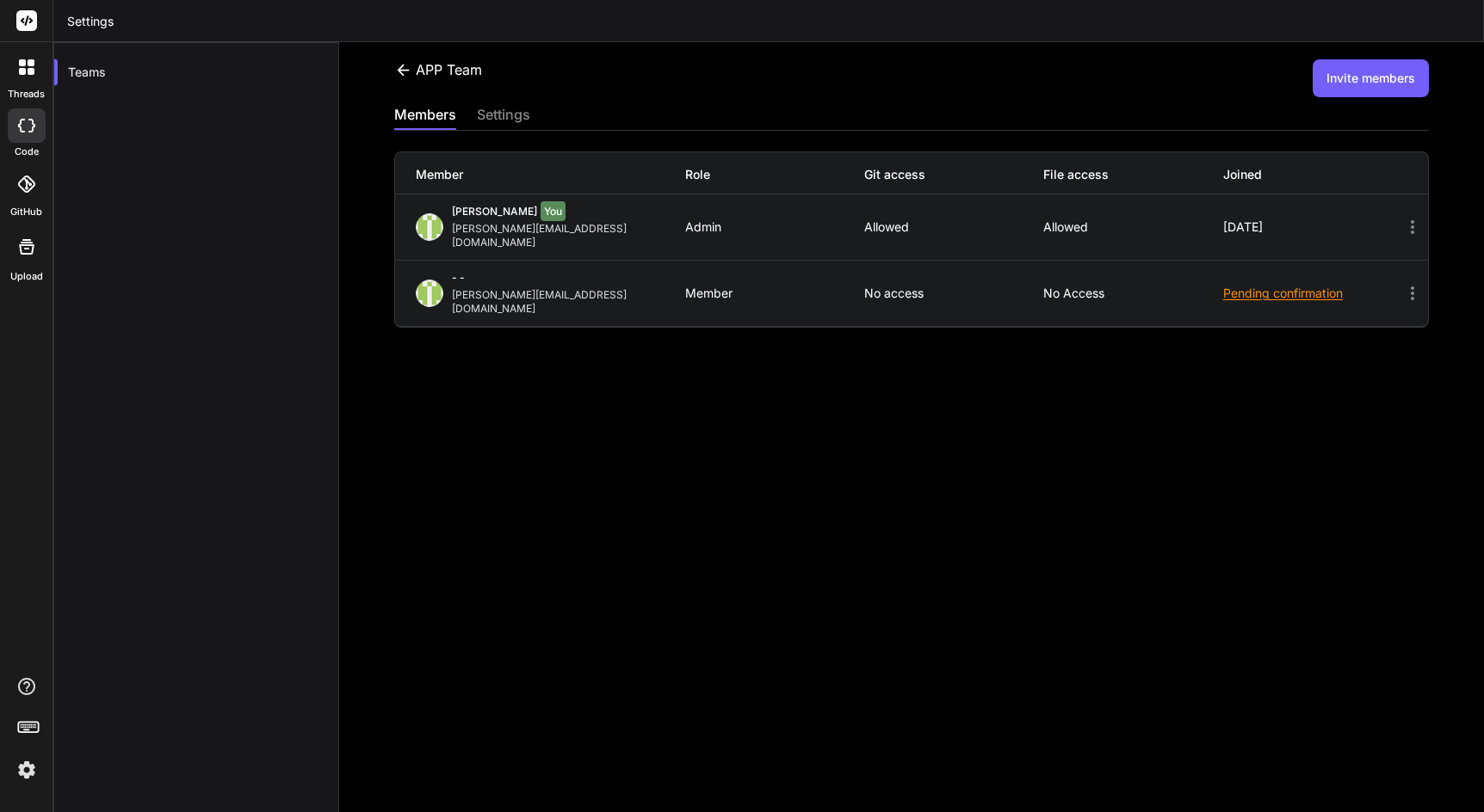
click at [21, 765] on img at bounding box center [27, 770] width 29 height 29
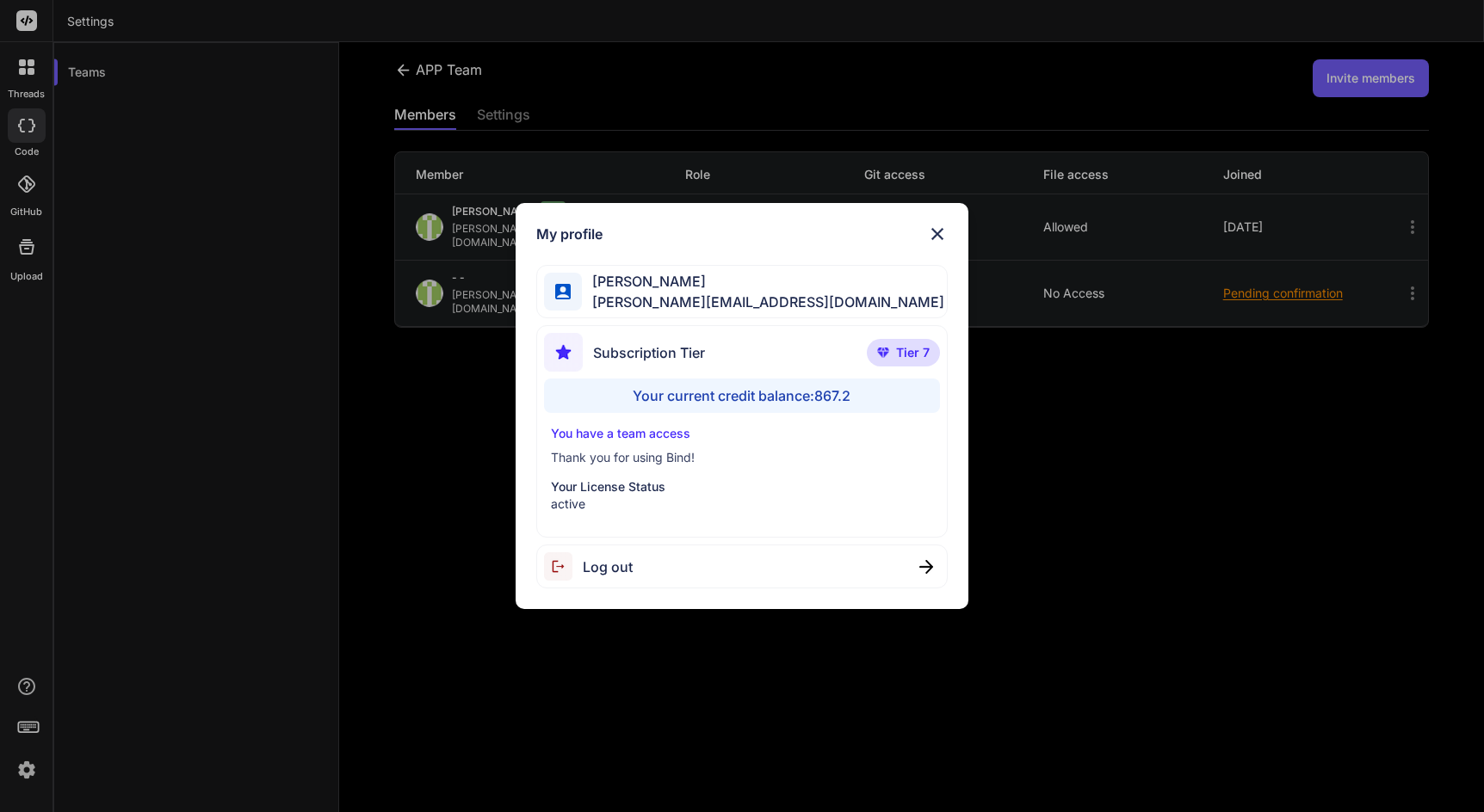
click at [941, 232] on img at bounding box center [937, 234] width 21 height 21
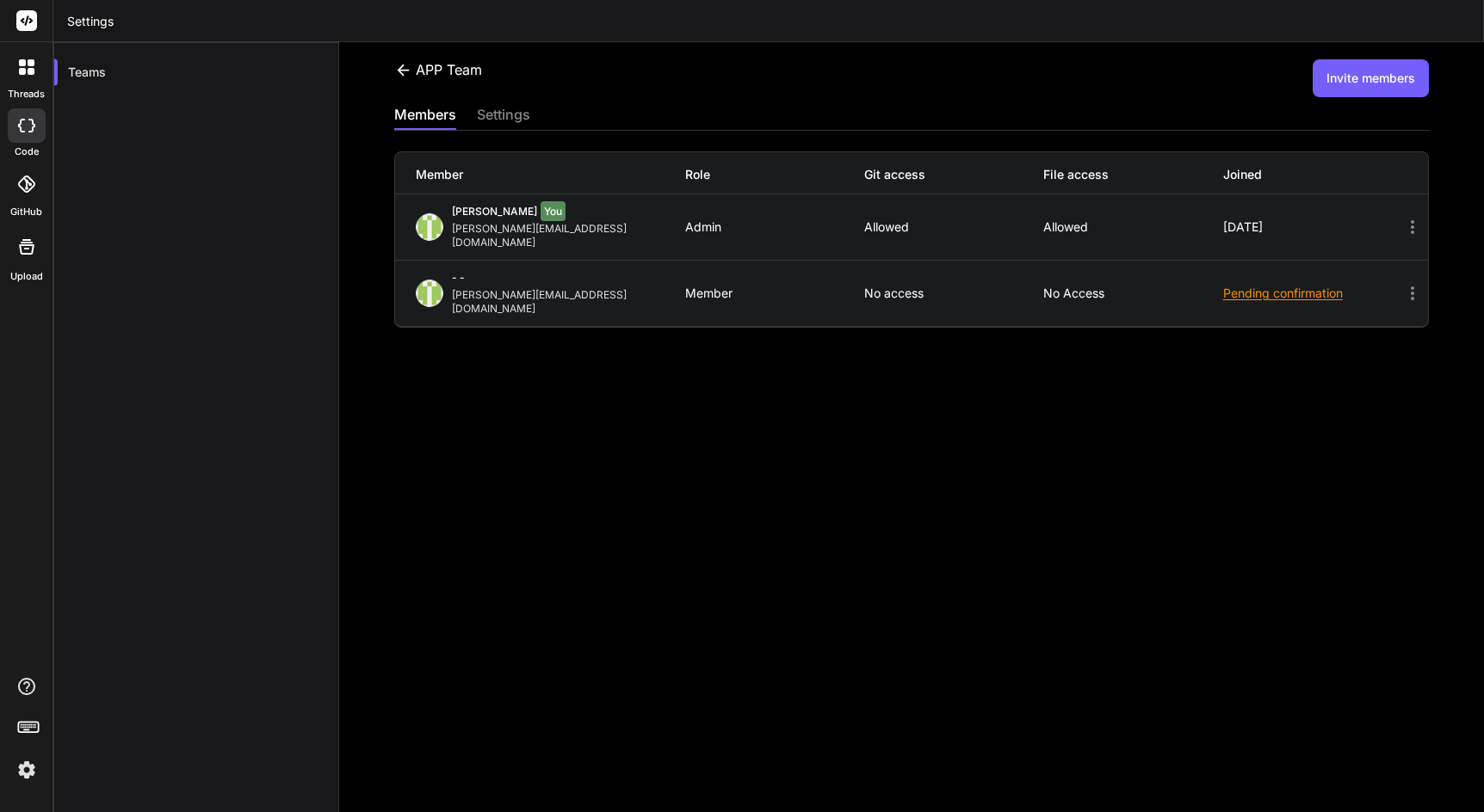
click at [836, 518] on div "APP Team Invite members members settings Member Role Git access File access Joi…" at bounding box center [911, 427] width 1145 height 770
click at [1249, 322] on div "APP Team Invite members members settings Member Role Git access File access Joi…" at bounding box center [911, 427] width 1145 height 770
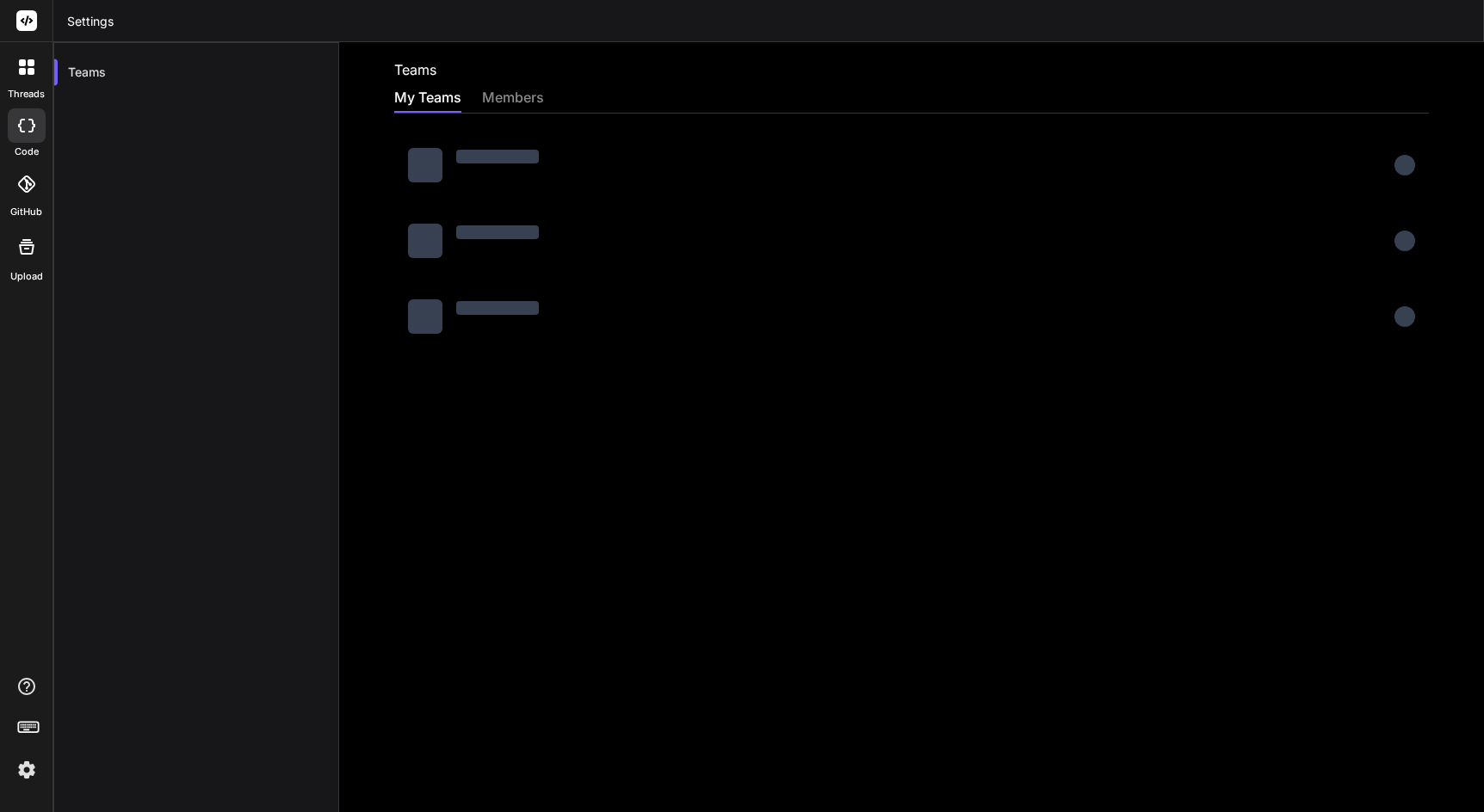
click at [874, 531] on div "Teams My Teams members" at bounding box center [911, 427] width 1145 height 770
